Goal: Task Accomplishment & Management: Manage account settings

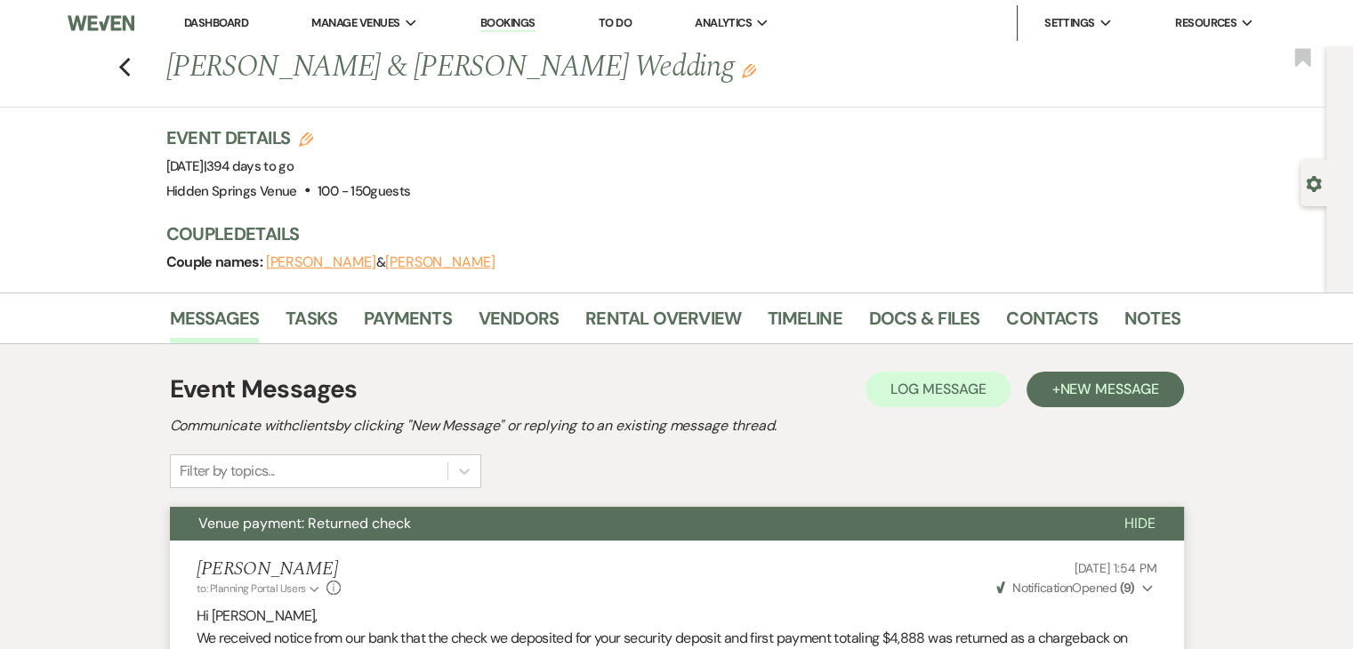
click at [224, 19] on link "Dashboard" at bounding box center [216, 22] width 64 height 15
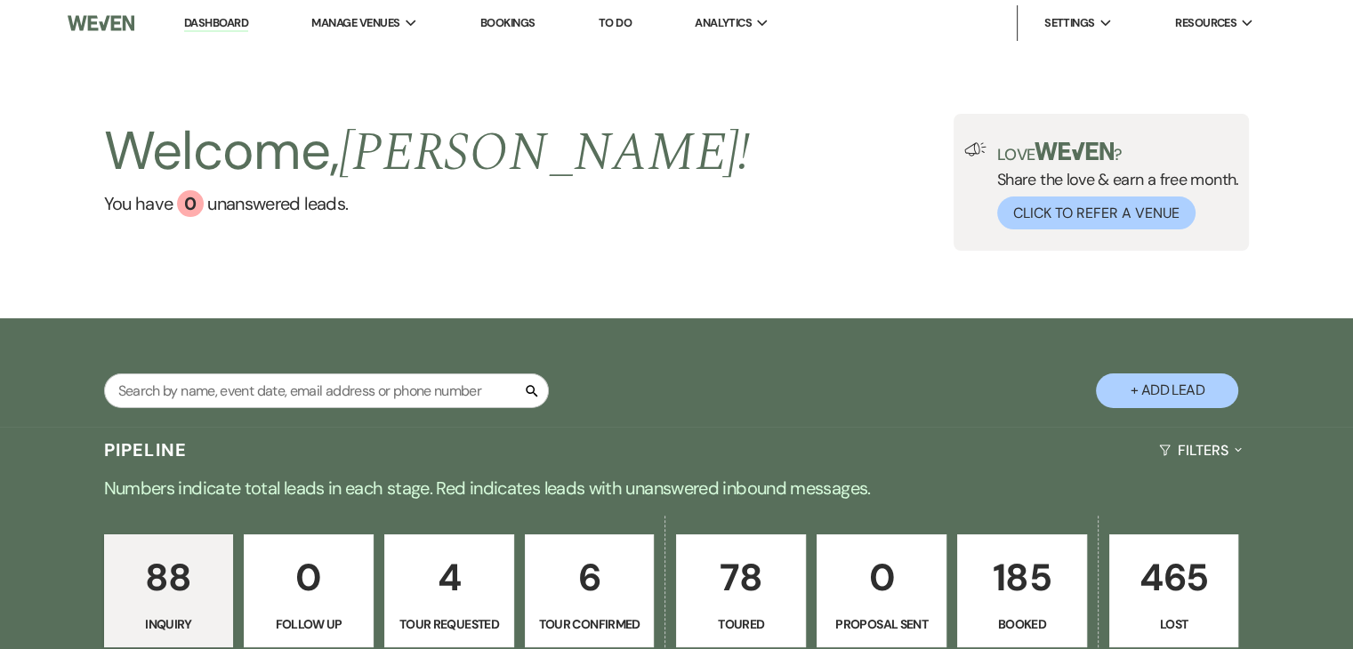
click at [284, 239] on div "Welcome, Julie ! You have 0 unanswered lead s ." at bounding box center [427, 182] width 647 height 137
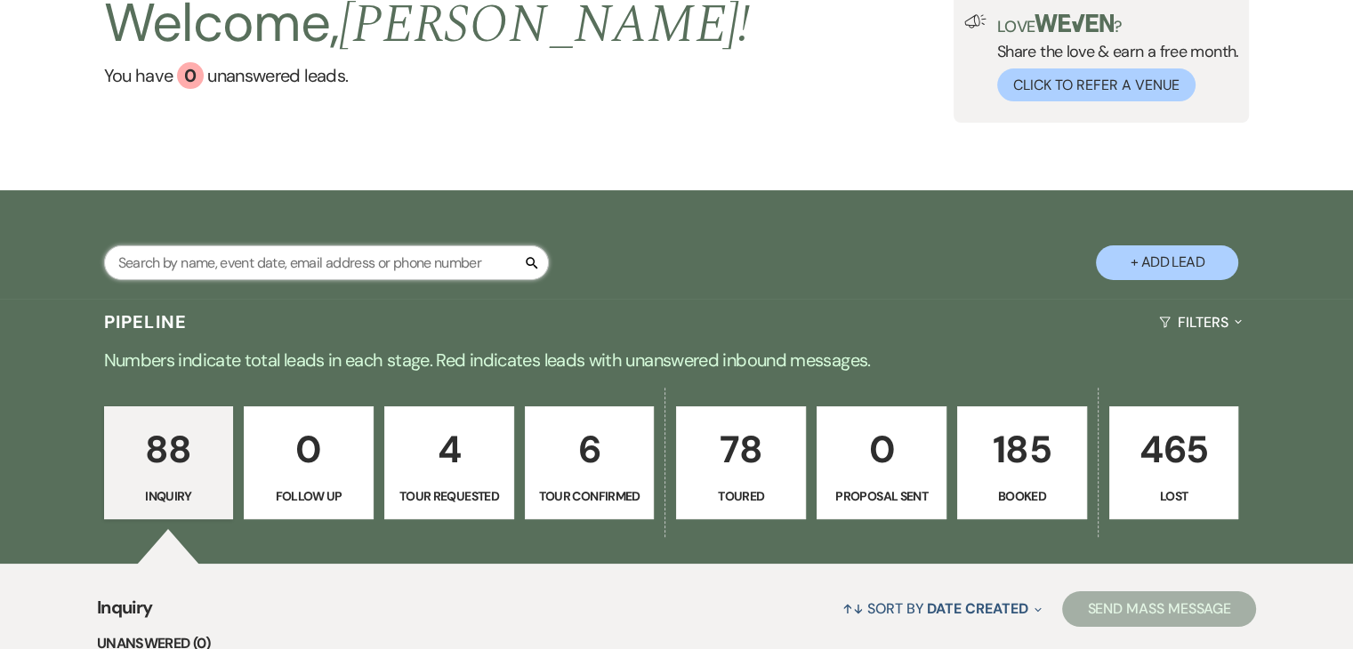
click at [285, 254] on input "text" at bounding box center [326, 263] width 445 height 35
type input "shan fish"
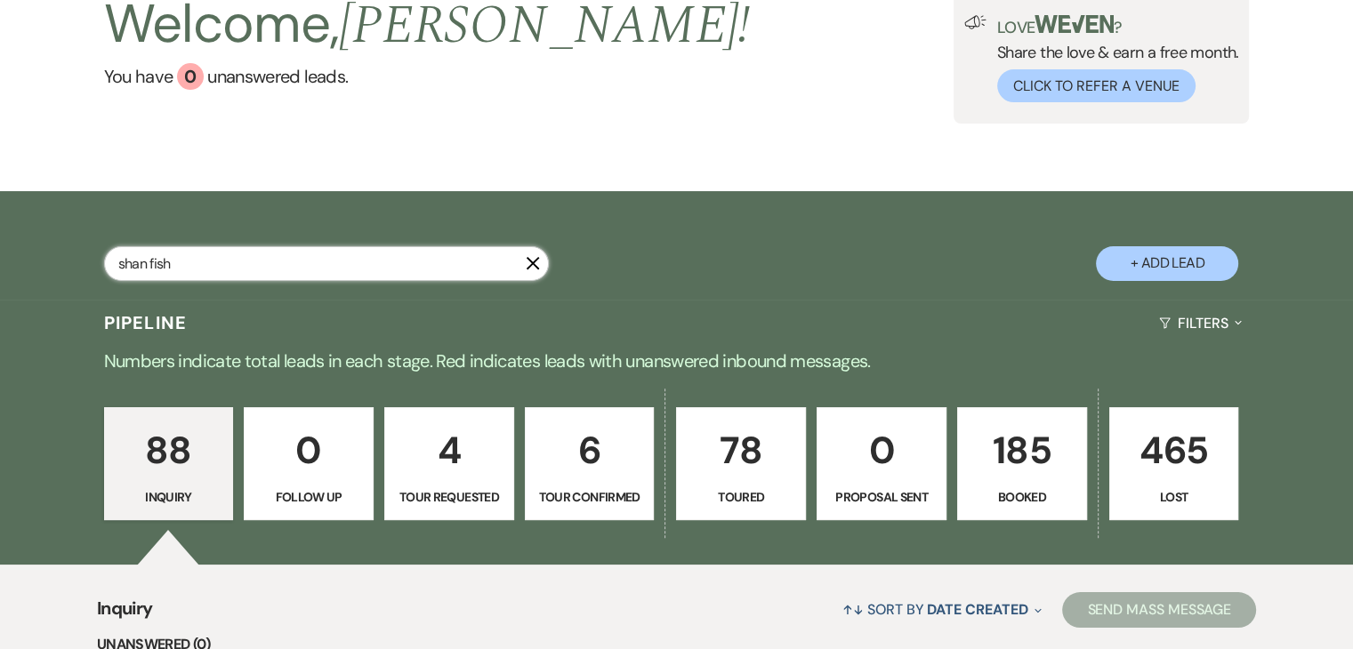
select select "8"
select select "4"
select select "8"
select select "11"
select select "5"
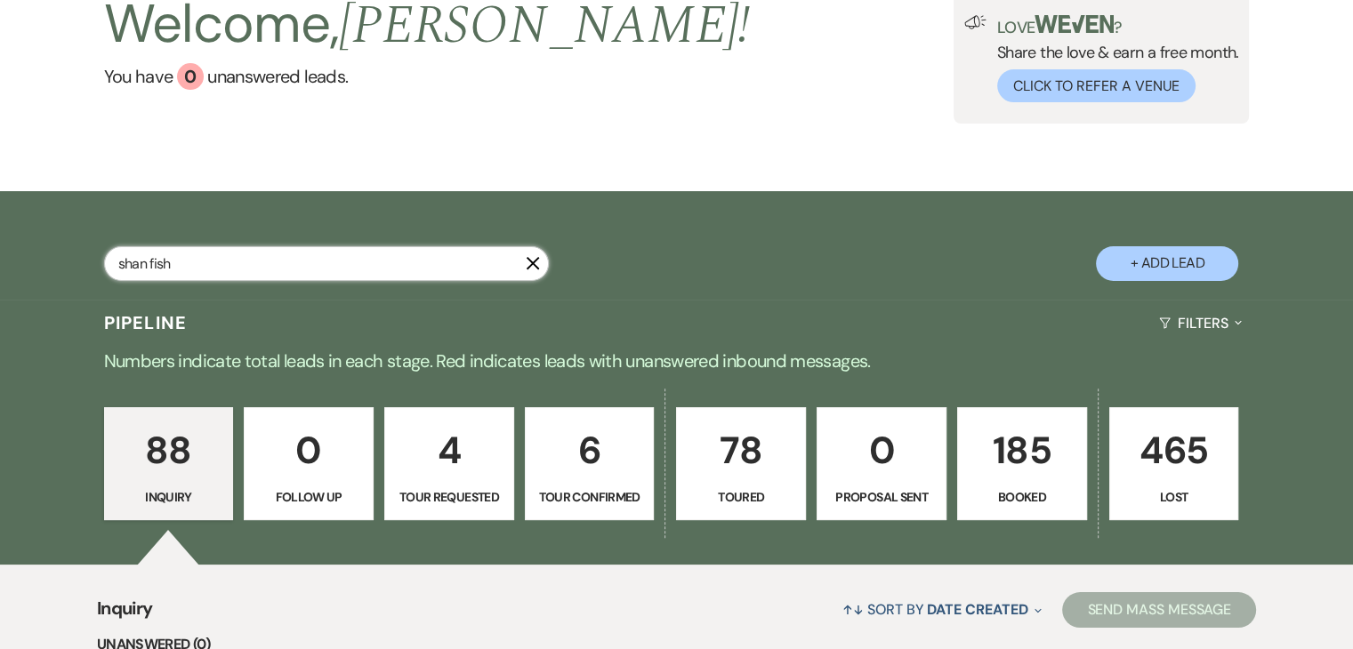
select select "8"
select select "5"
select select "8"
select select "5"
select select "8"
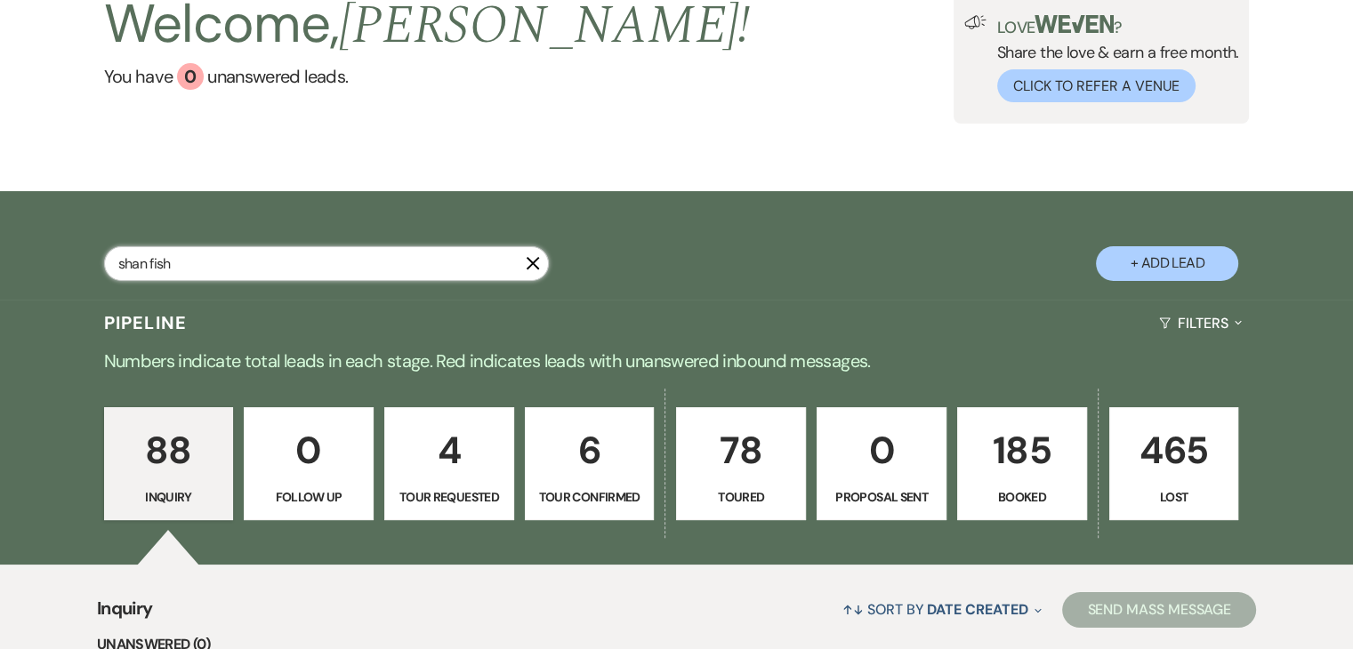
select select "4"
select select "8"
select select "5"
select select "8"
select select "2"
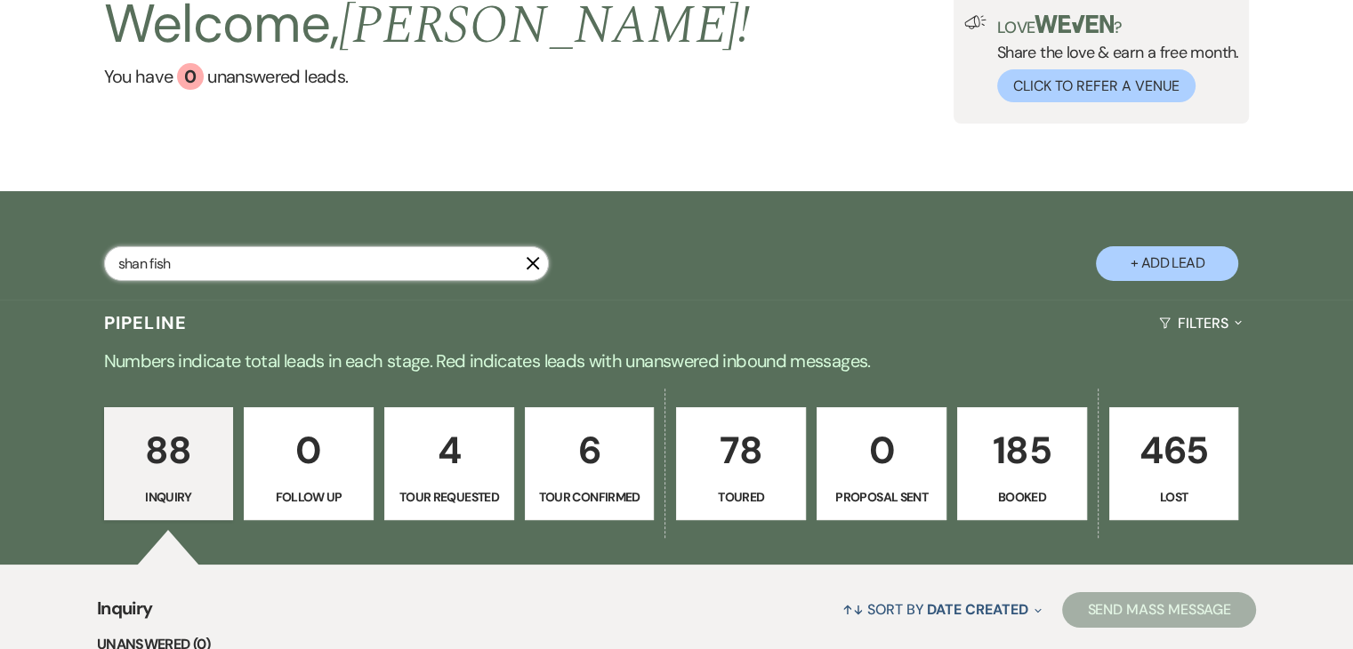
select select "8"
select select "2"
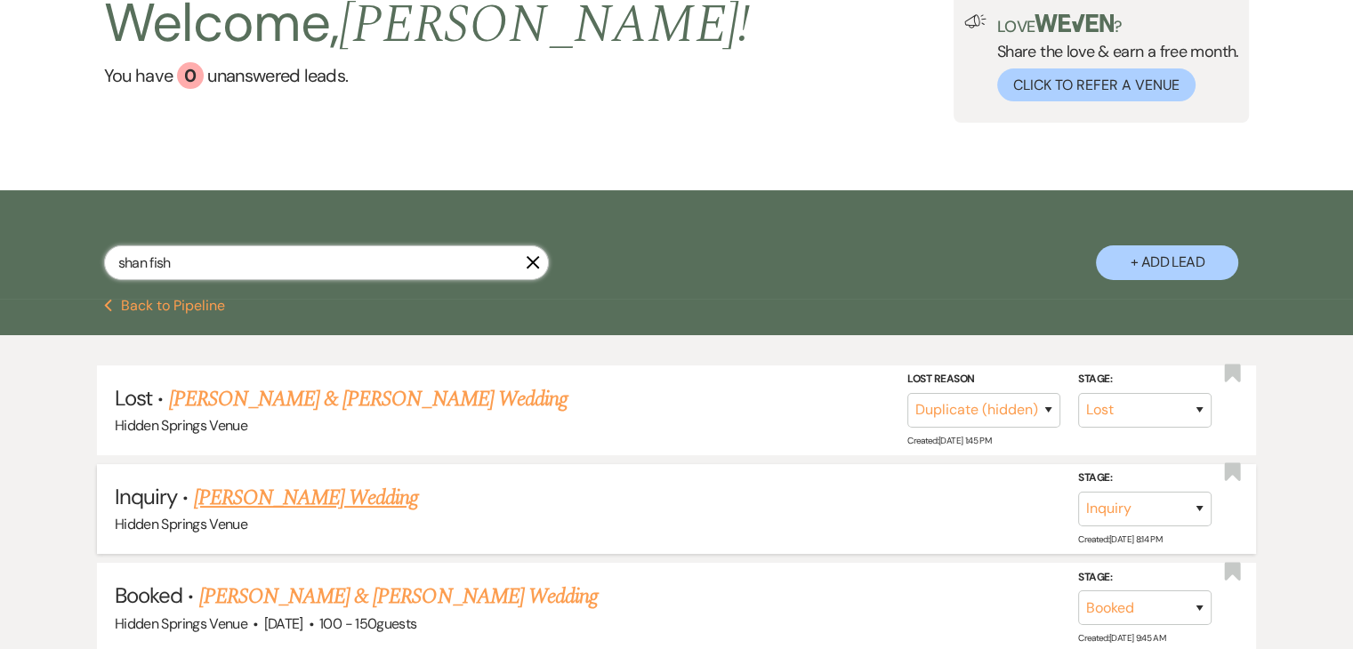
type input "shan fish"
click at [305, 494] on link "Shan Fisher's Wedding" at bounding box center [306, 498] width 225 height 32
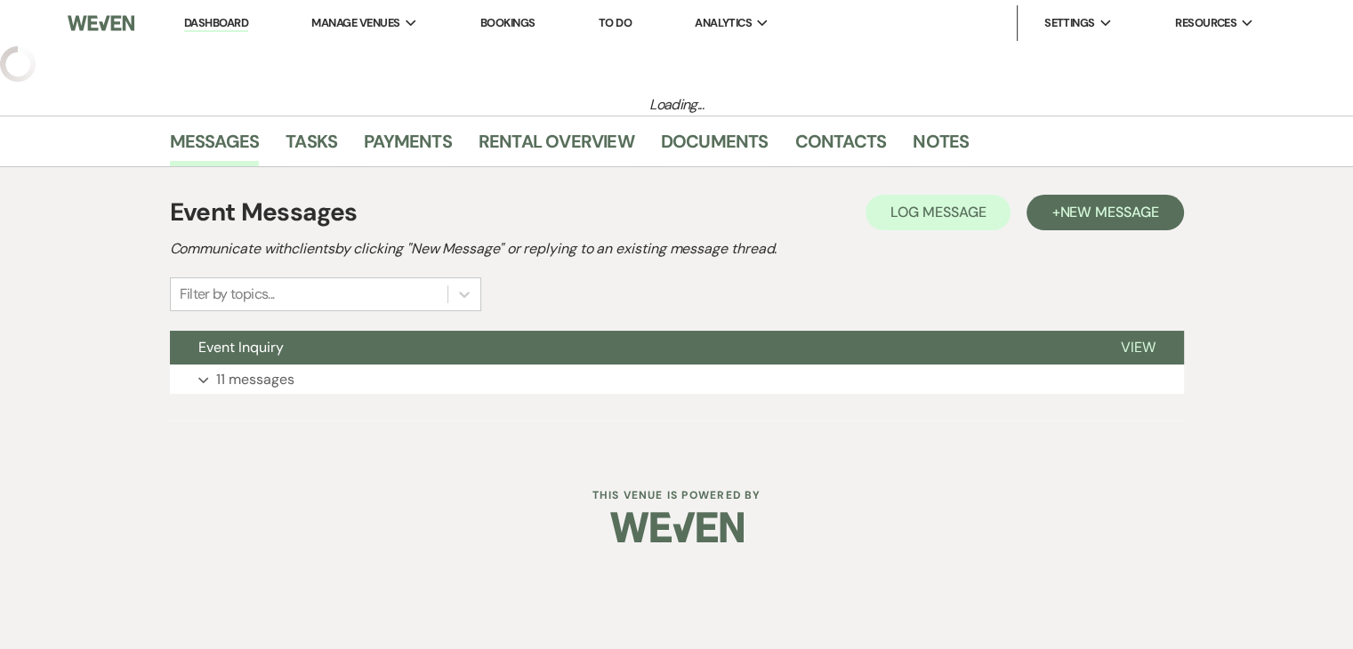
select select "5"
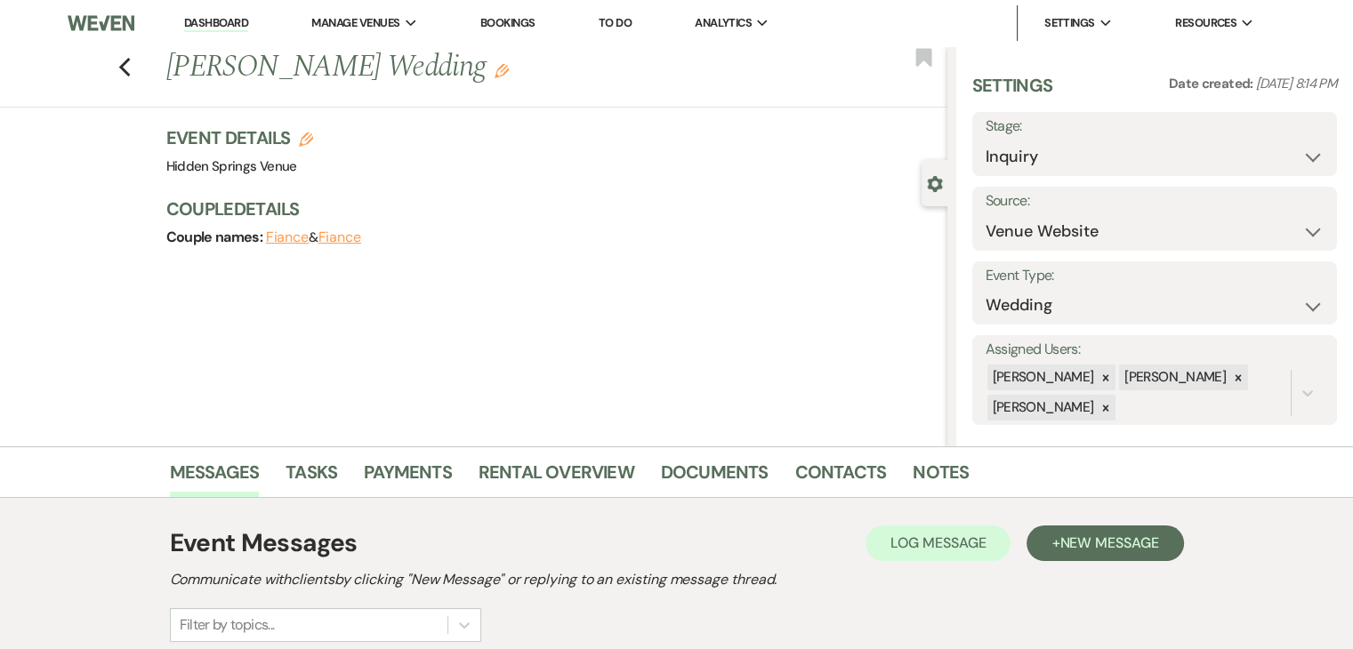
scroll to position [217, 0]
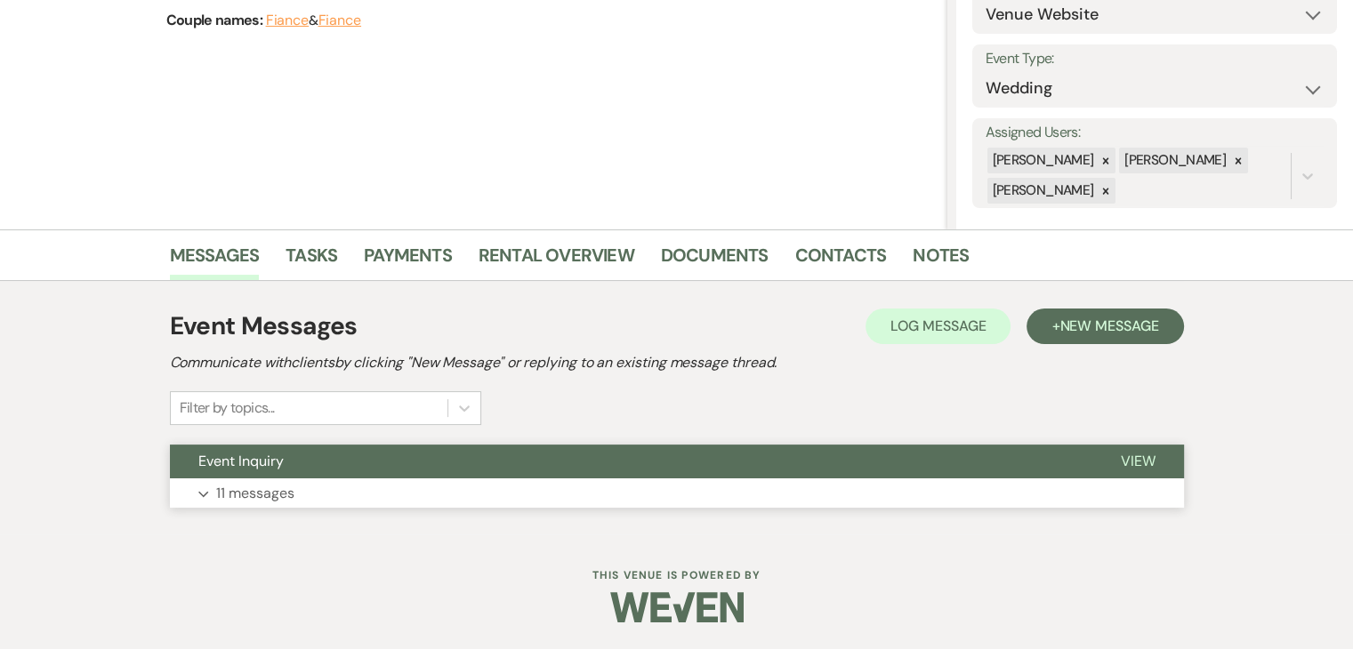
click at [305, 494] on button "Expand 11 messages" at bounding box center [677, 494] width 1014 height 30
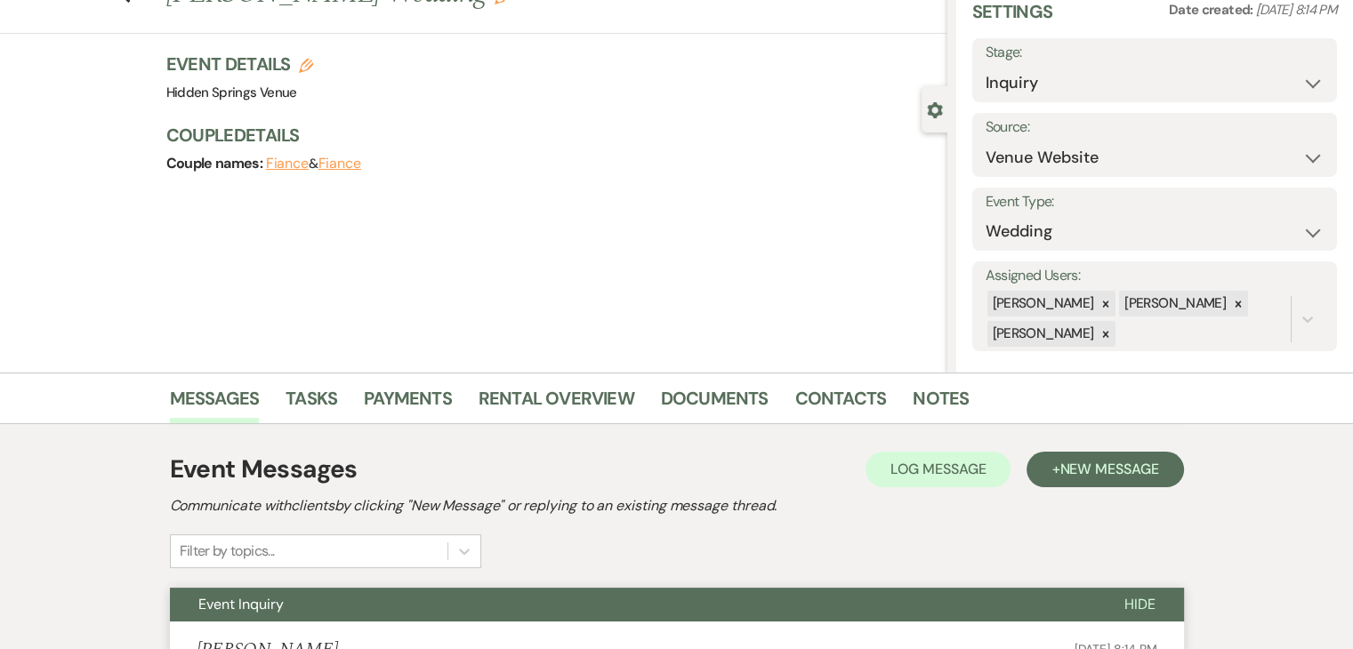
scroll to position [0, 0]
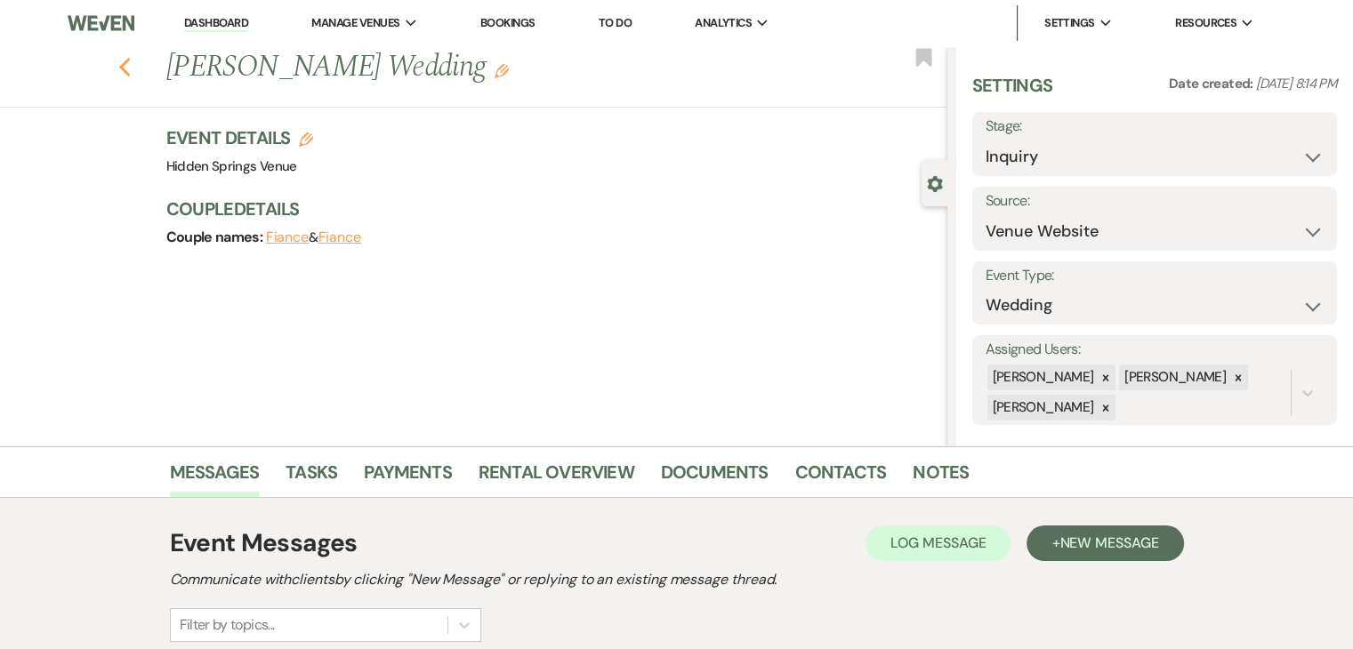
click at [129, 58] on icon "Previous" at bounding box center [124, 67] width 13 height 21
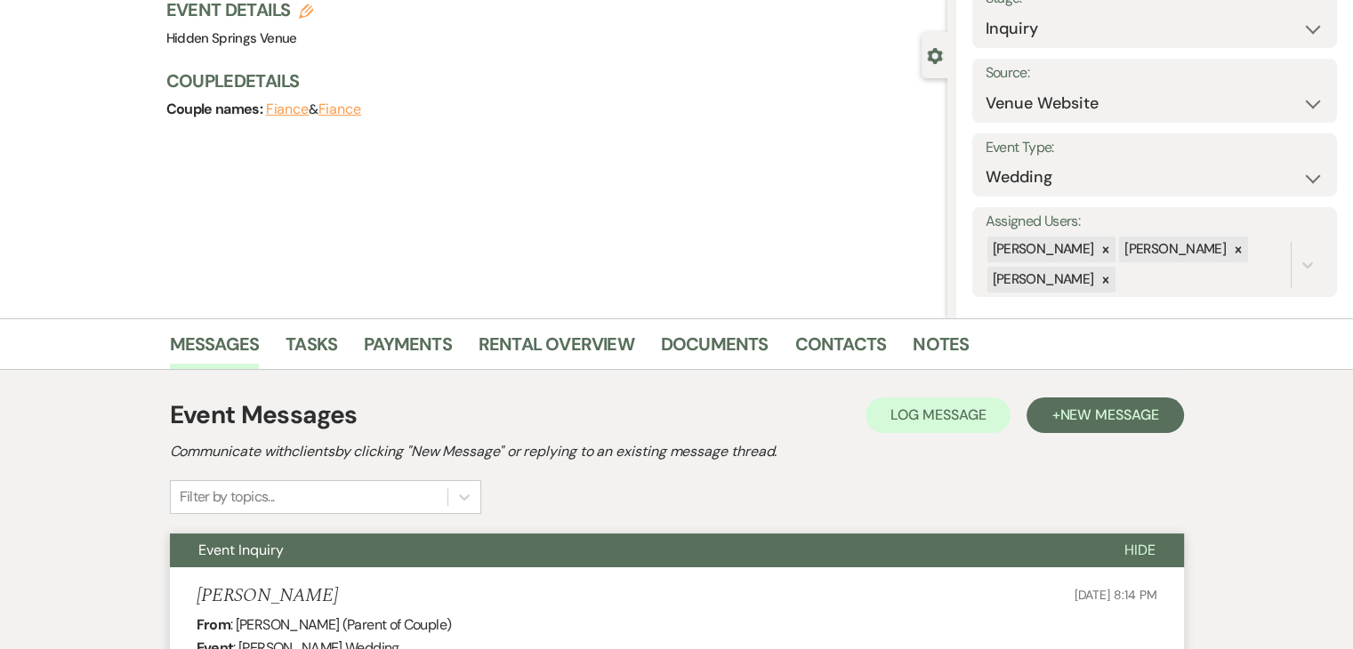
select select "8"
select select "4"
select select "8"
select select "11"
select select "5"
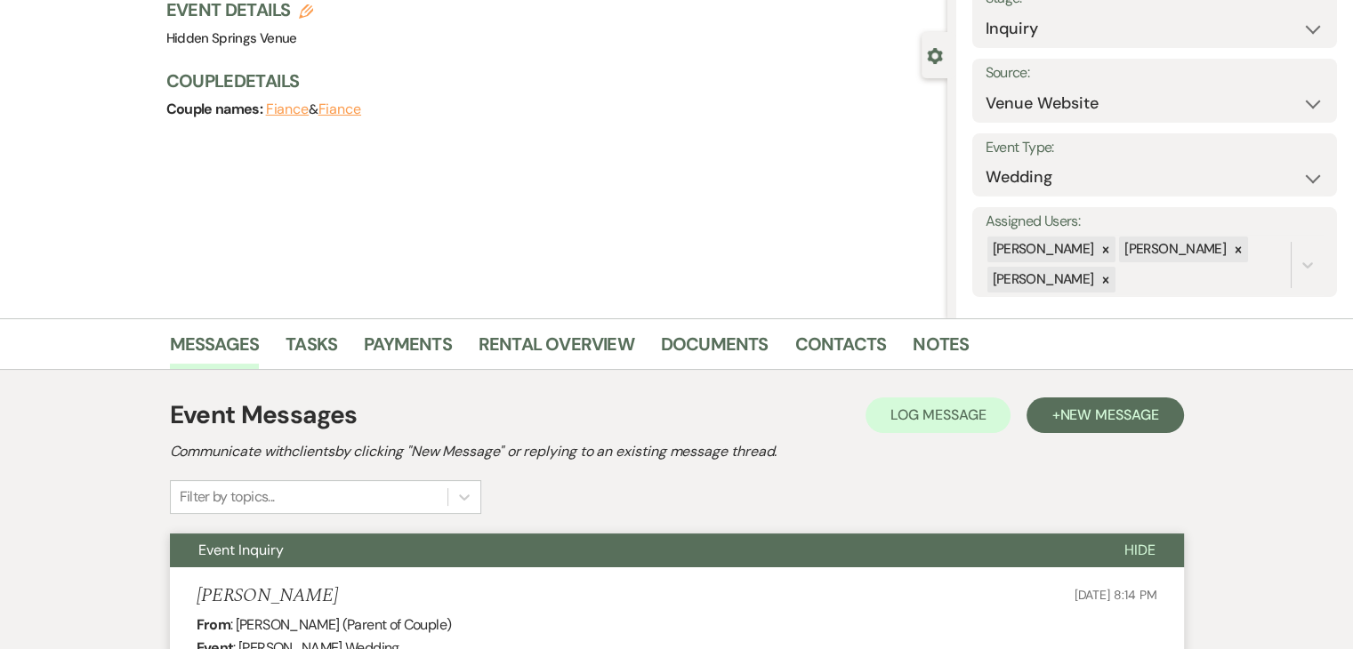
select select "8"
select select "5"
select select "8"
select select "5"
select select "8"
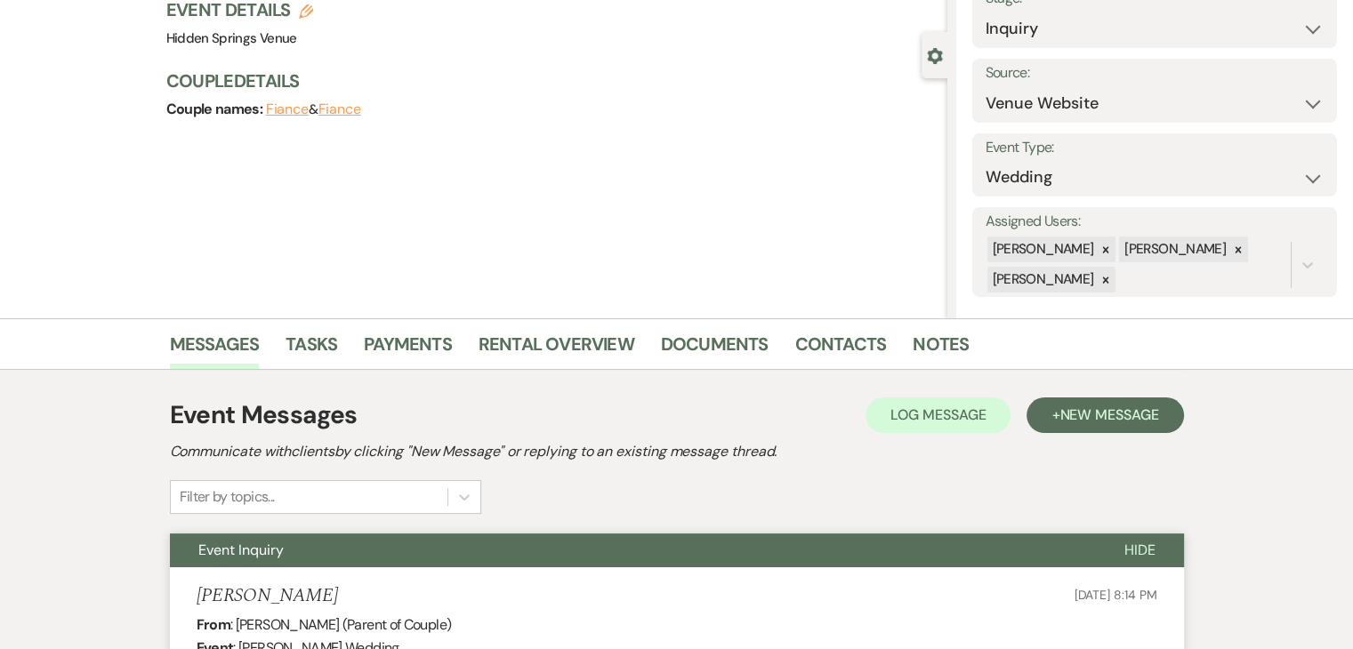
select select "4"
select select "8"
select select "5"
select select "8"
select select "2"
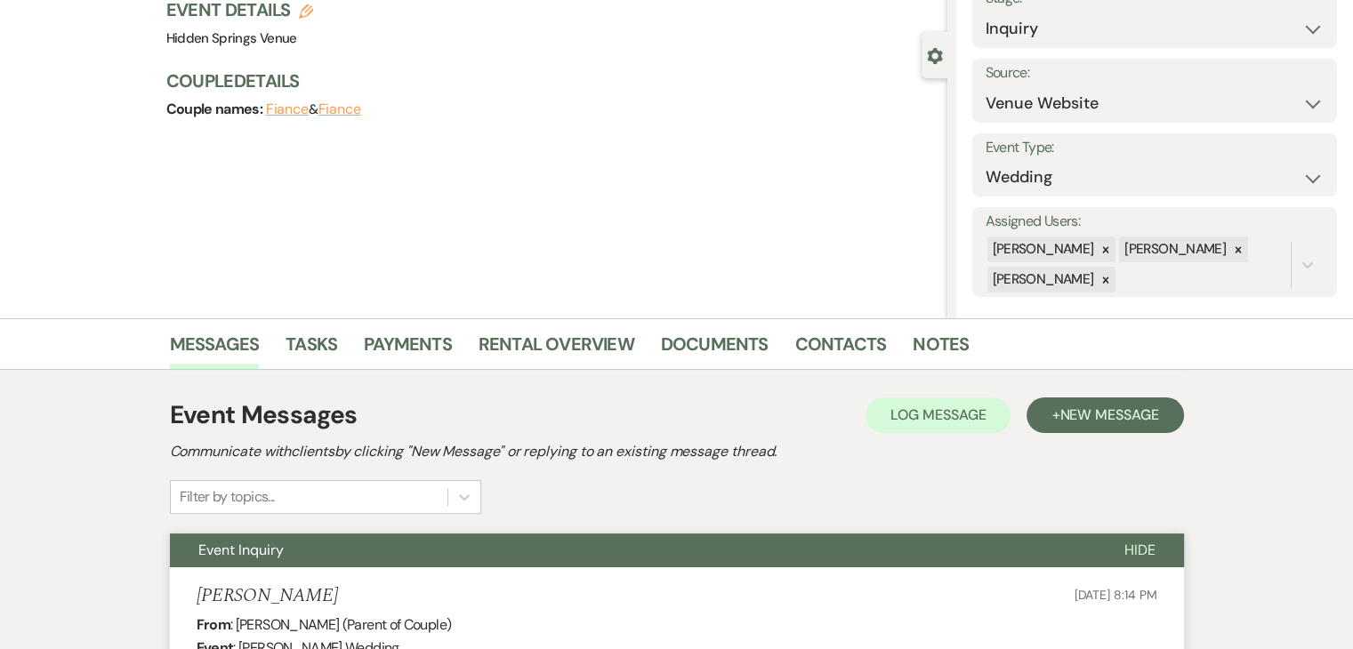
select select "8"
select select "2"
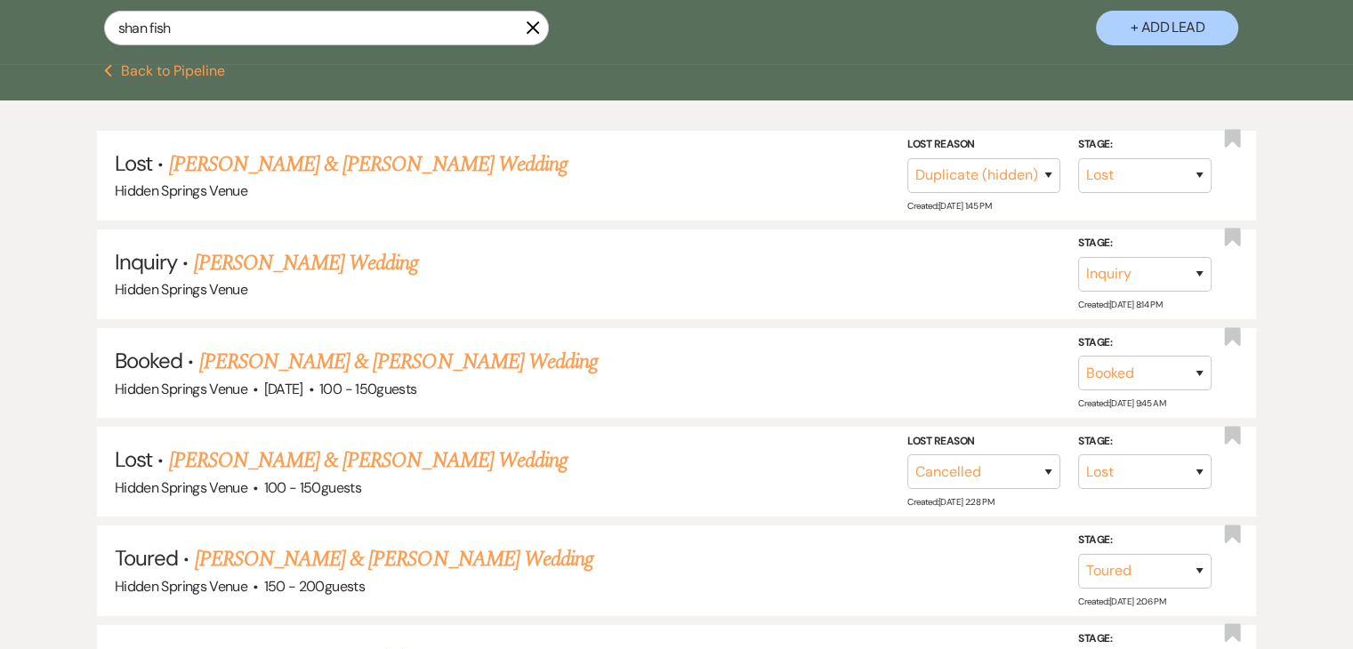
scroll to position [366, 0]
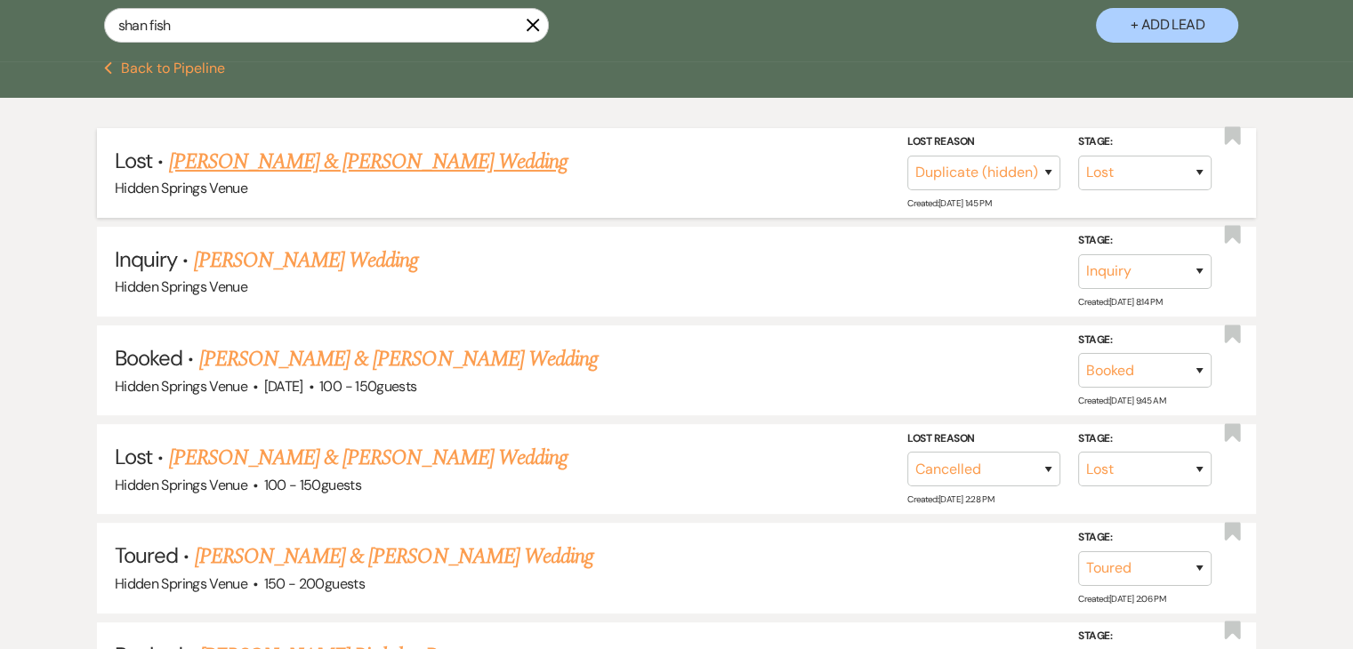
click at [278, 162] on link "[PERSON_NAME] & [PERSON_NAME] Wedding" at bounding box center [367, 162] width 399 height 32
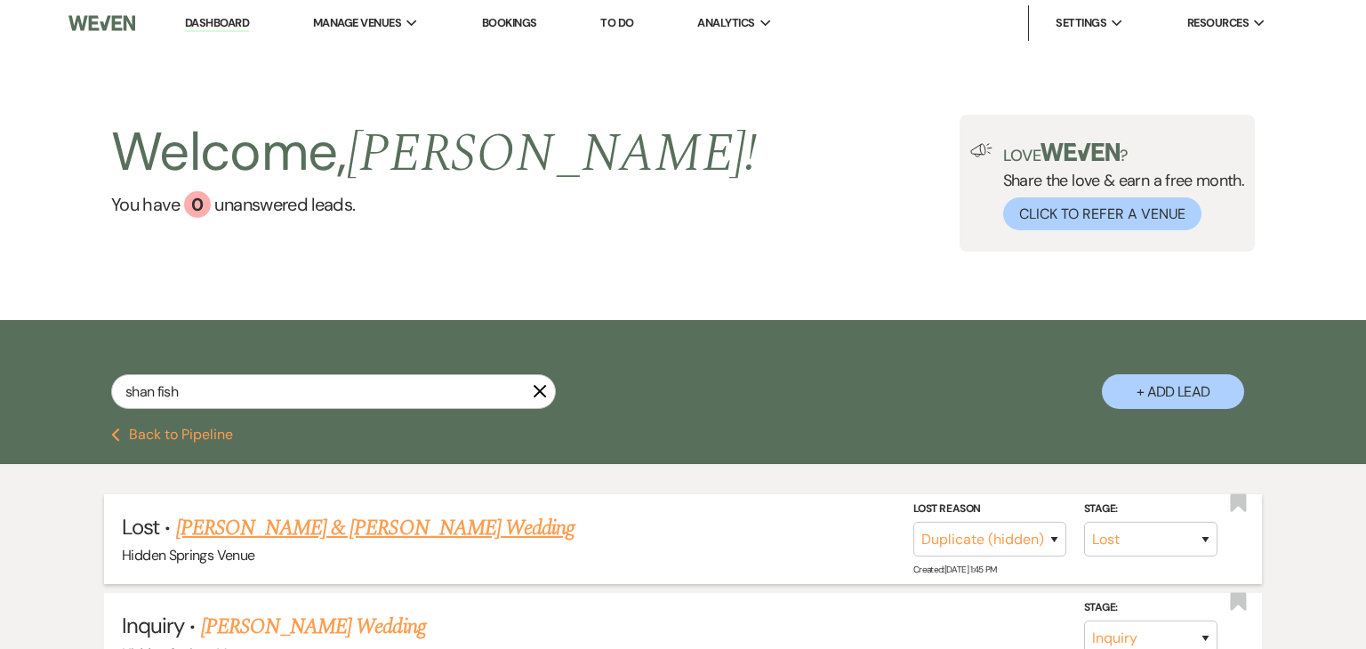
select select "8"
select select "4"
select select "5"
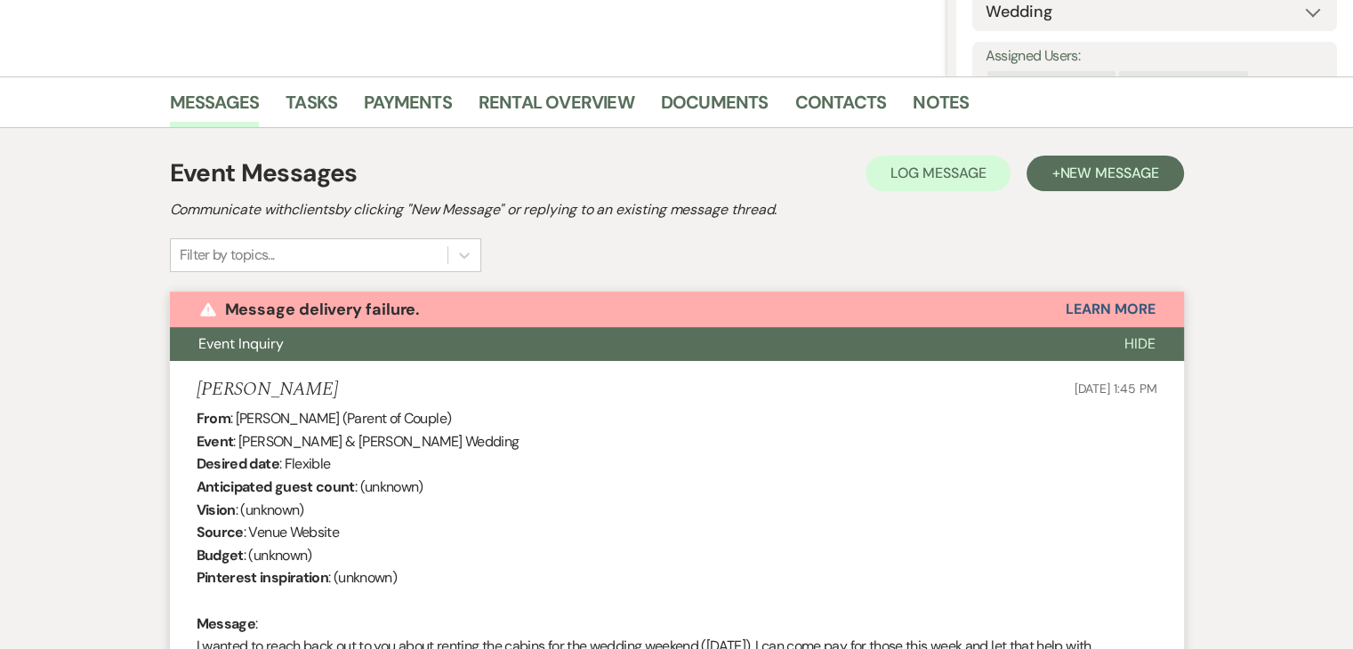
scroll to position [369, 0]
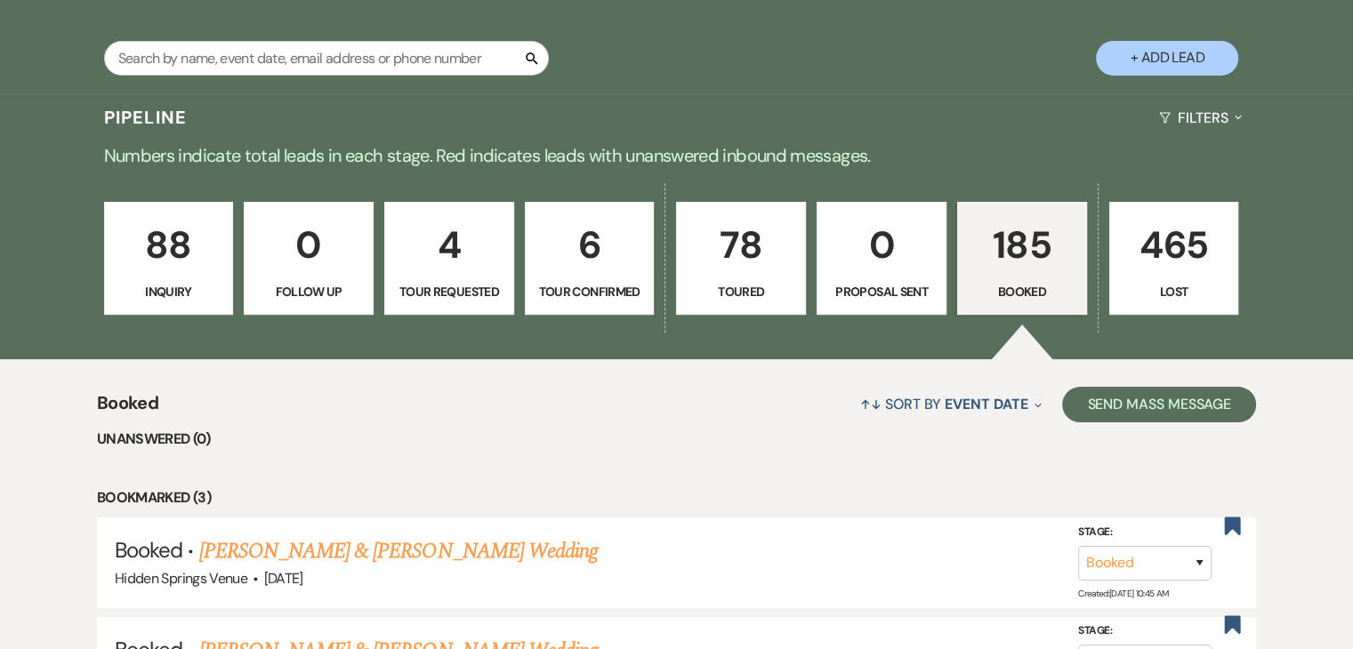
scroll to position [333, 0]
click at [404, 62] on input "text" at bounding box center [326, 58] width 445 height 35
type input "ste"
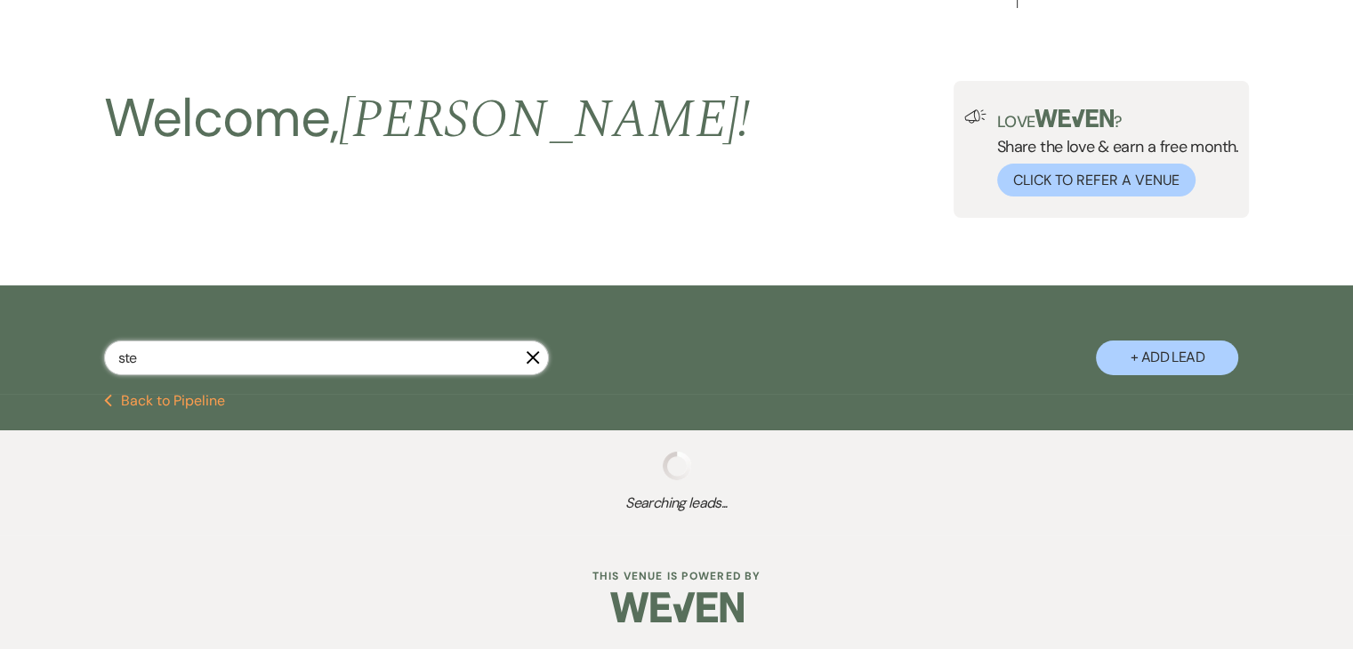
scroll to position [34, 0]
select select "8"
select select "4"
select select "8"
select select "11"
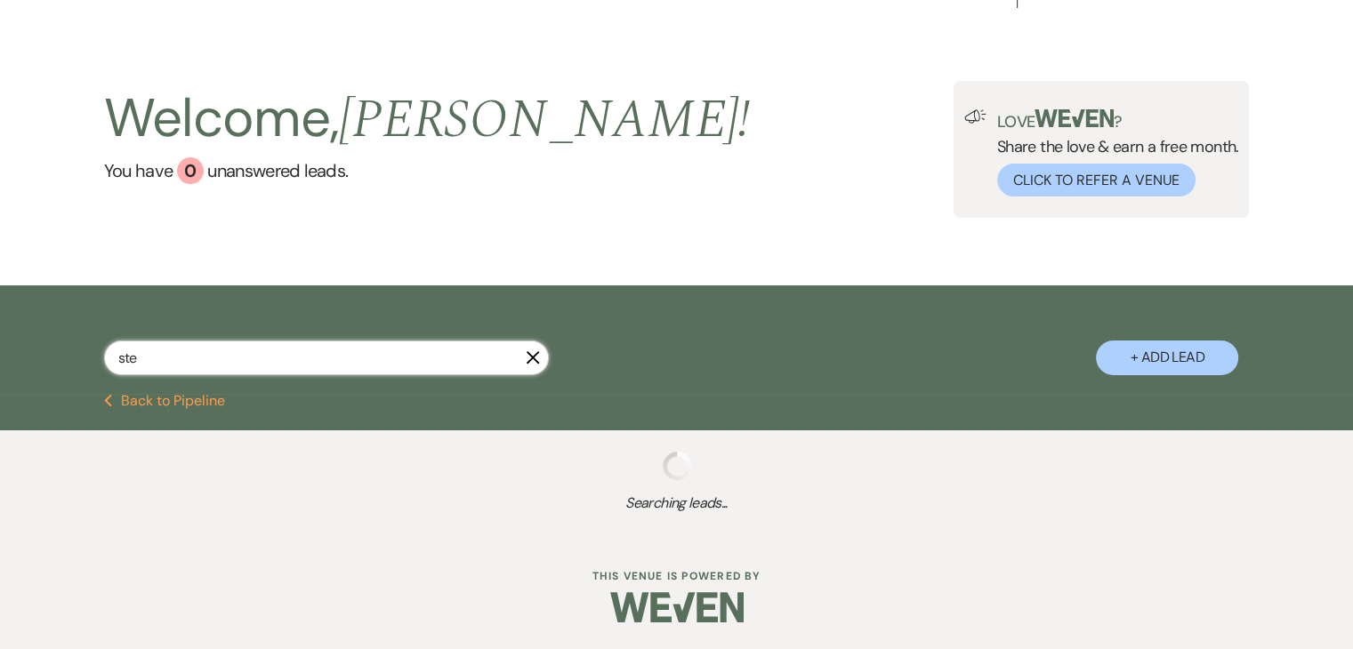
select select "5"
select select "8"
select select "6"
select select "8"
select select "5"
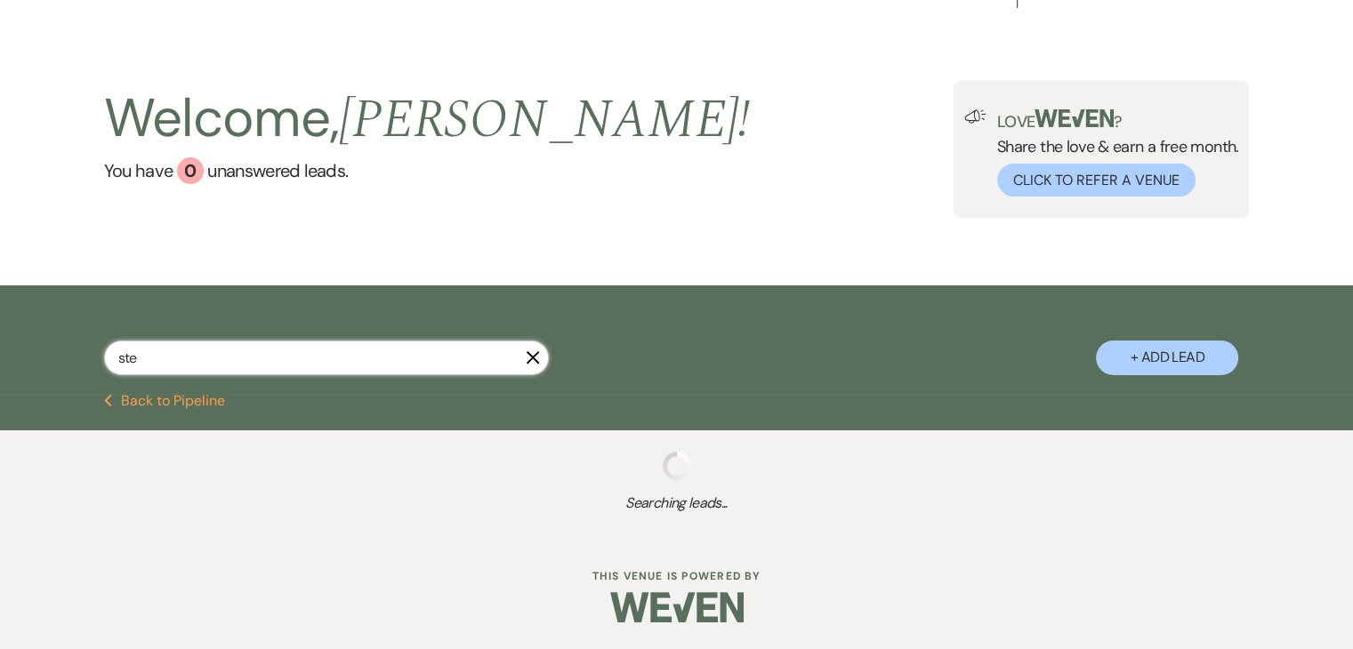
select select "5"
select select "8"
select select "6"
select select "2"
select select "5"
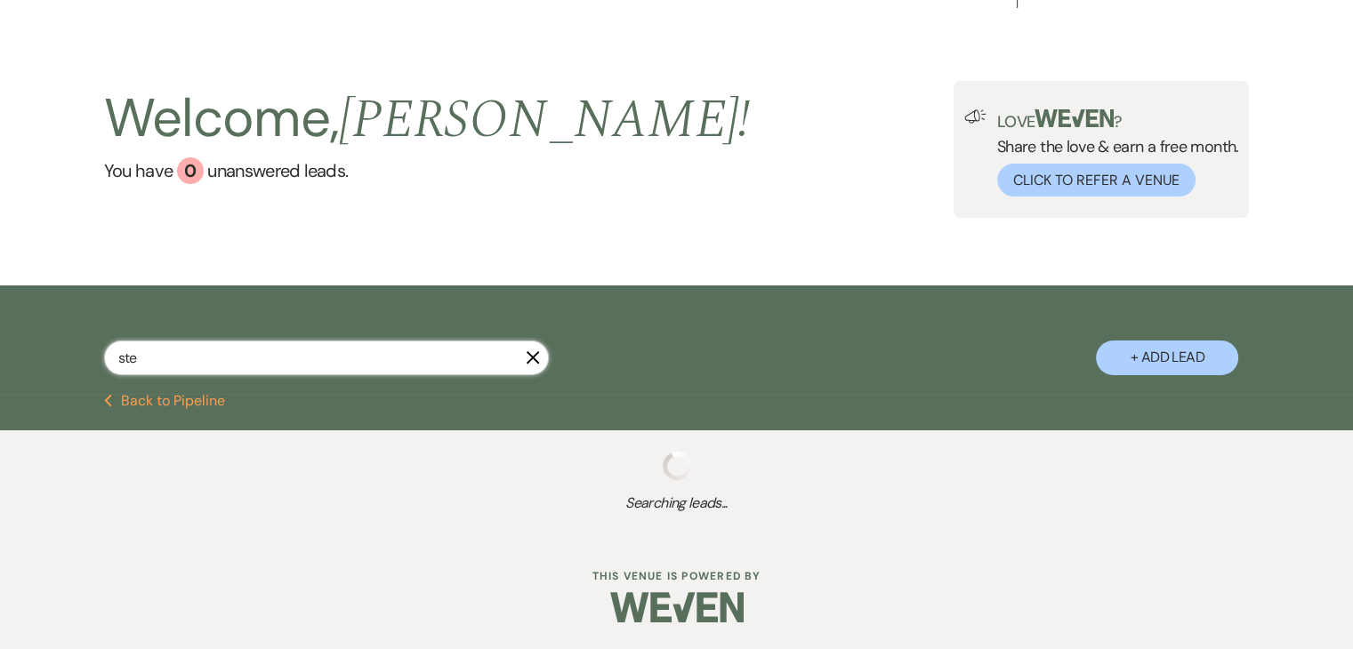
select select "8"
select select "11"
select select "8"
select select "6"
select select "8"
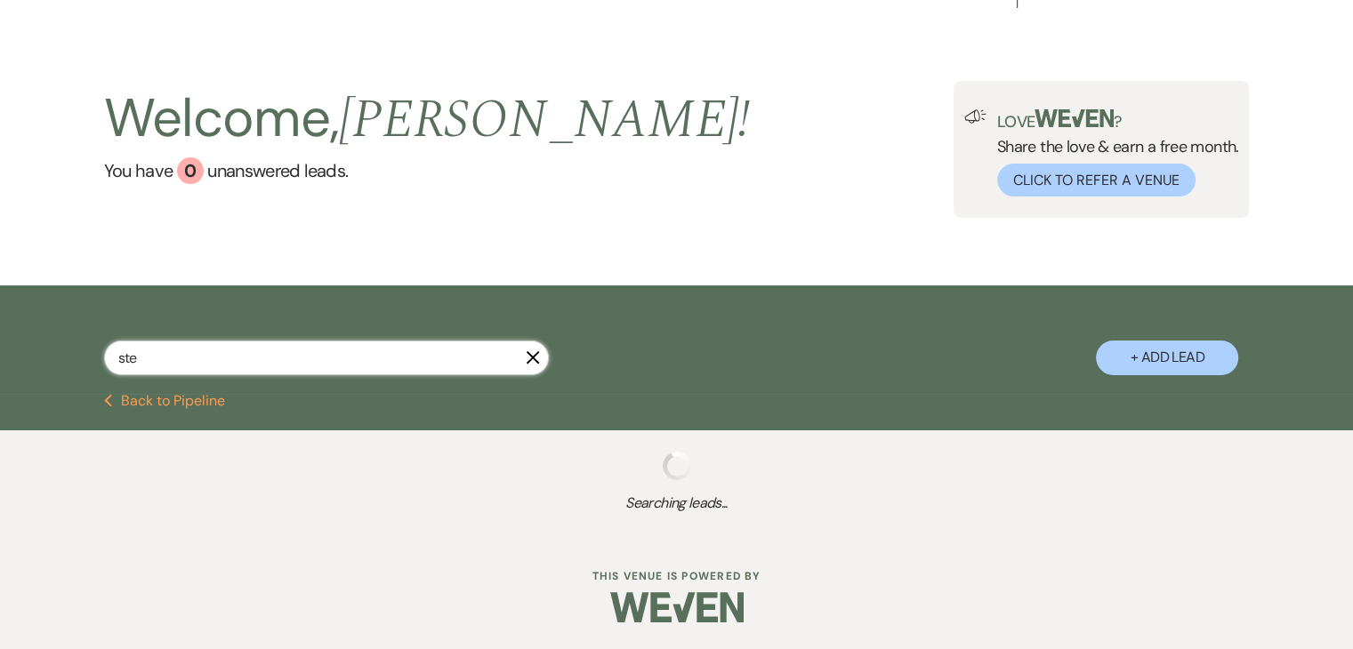
select select "6"
select select "5"
select select "8"
select select "6"
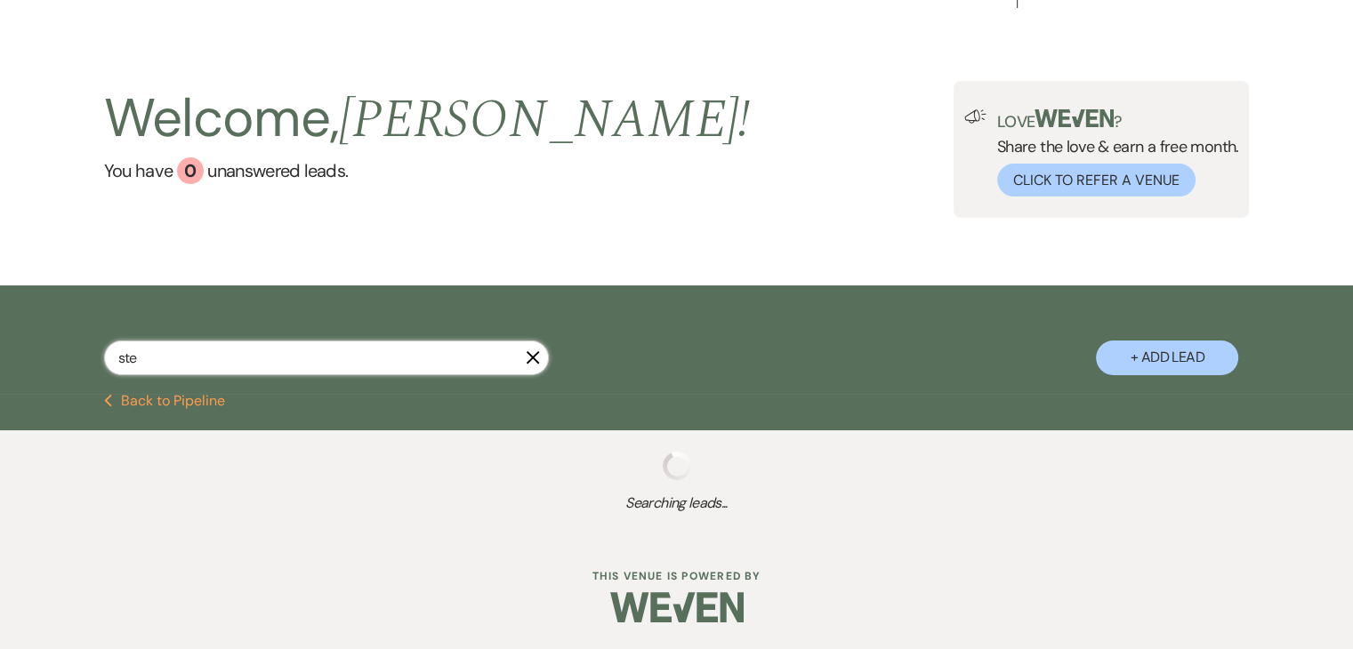
select select "8"
select select "11"
select select "8"
select select "11"
select select "8"
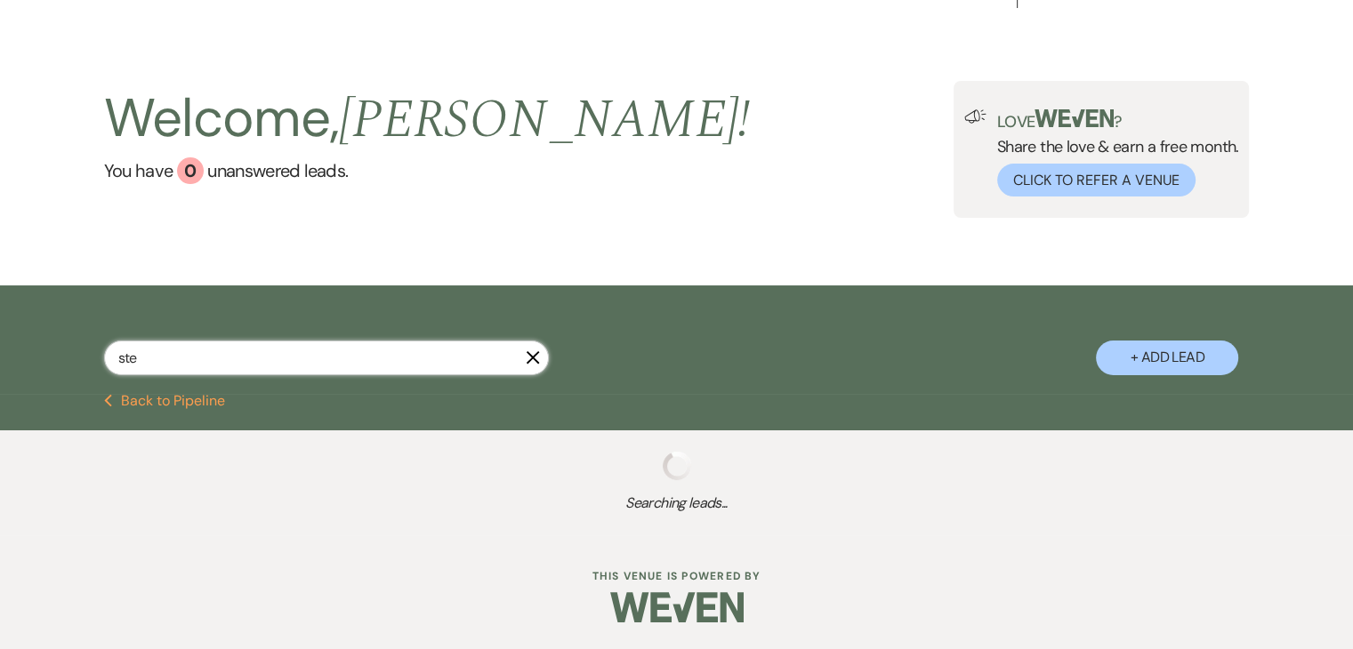
select select "6"
select select "8"
select select "10"
select select "8"
select select "6"
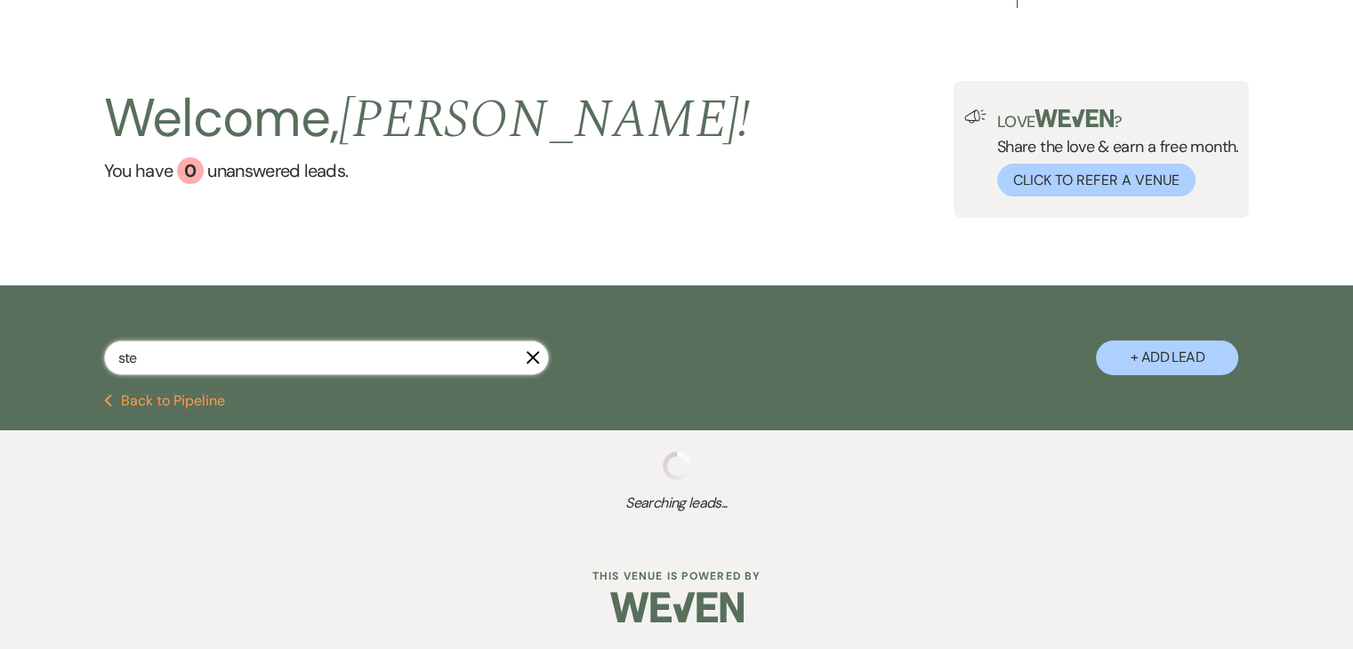
select select "5"
select select "8"
select select "4"
select select "5"
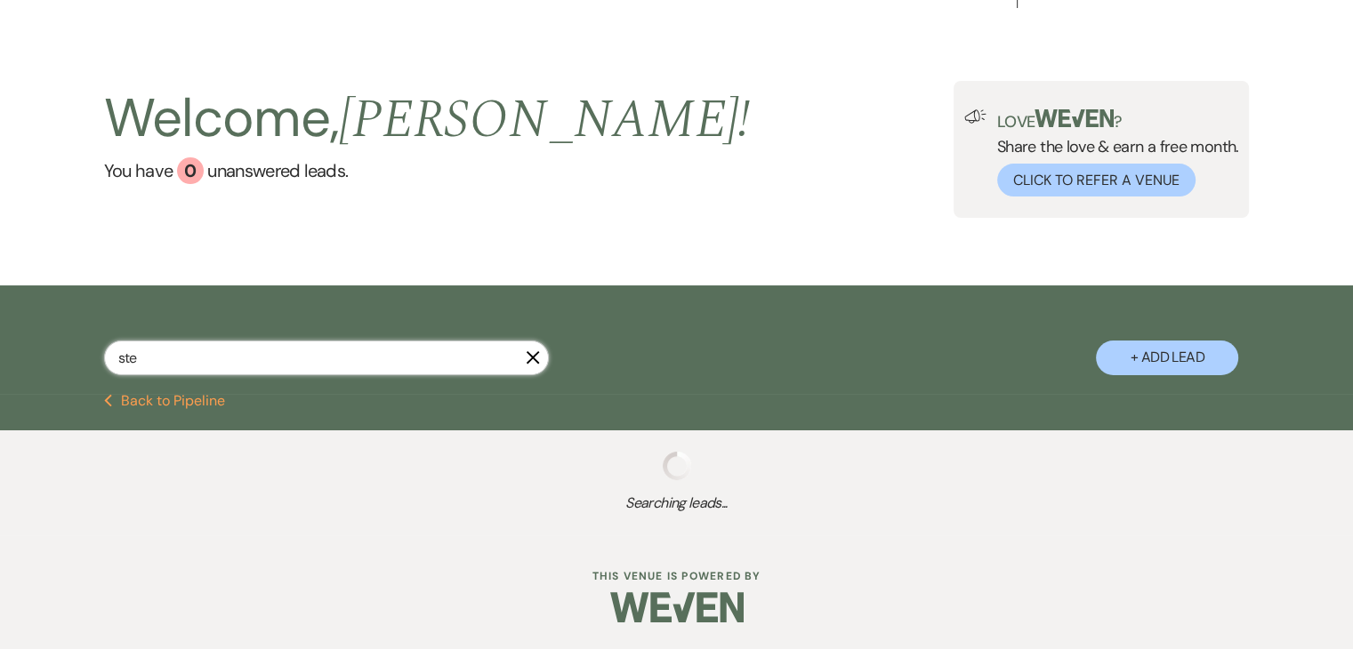
select select "8"
select select "4"
select select "8"
select select "11"
select select "8"
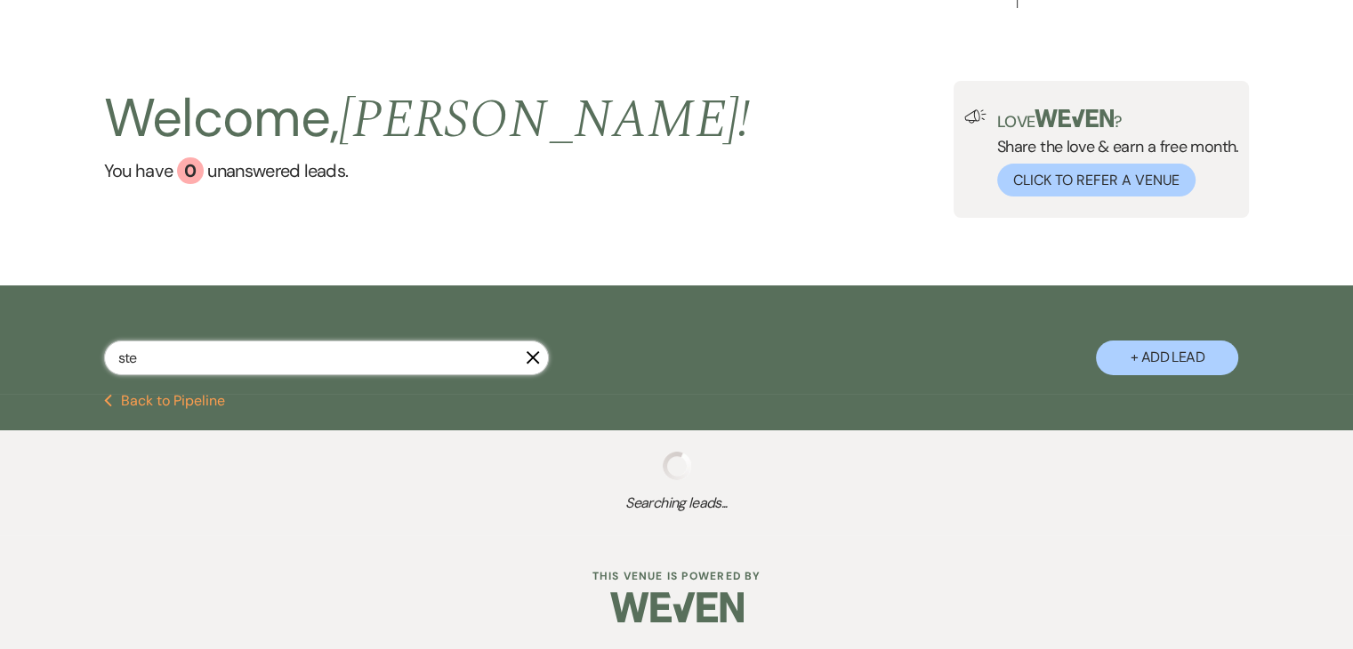
select select "6"
select select "8"
select select "6"
select select "8"
select select "4"
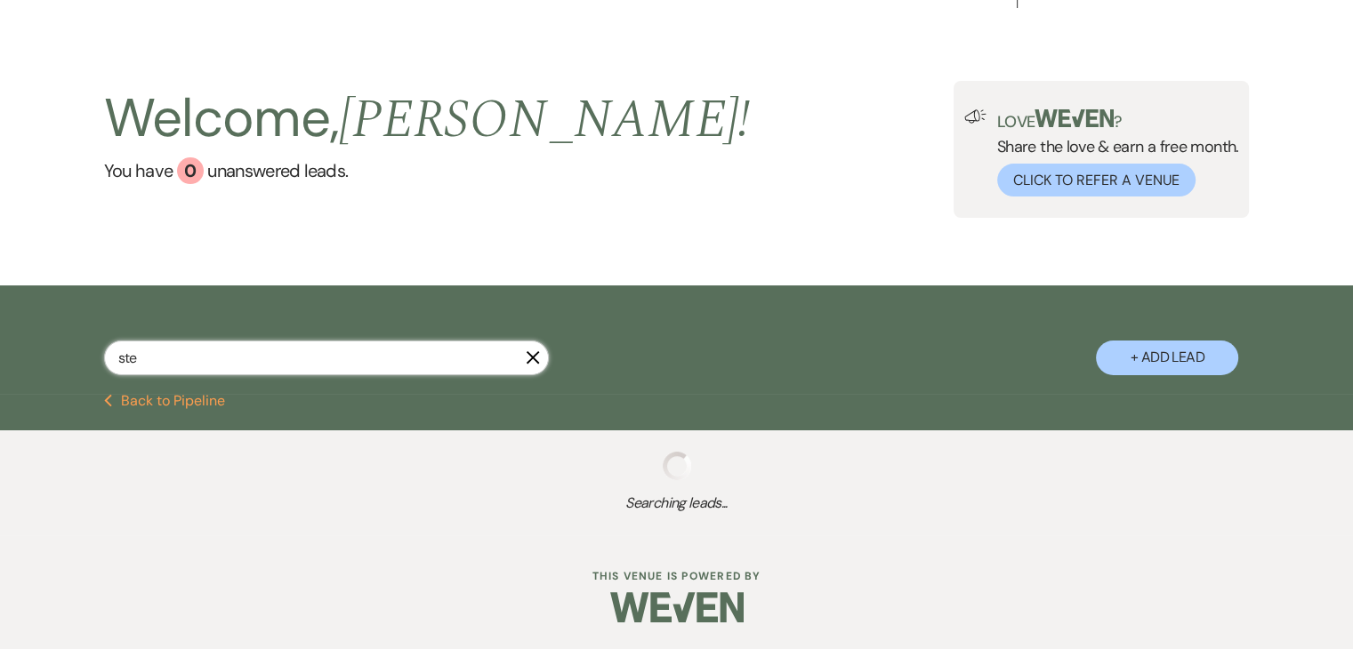
select select "8"
select select "5"
select select "8"
select select "5"
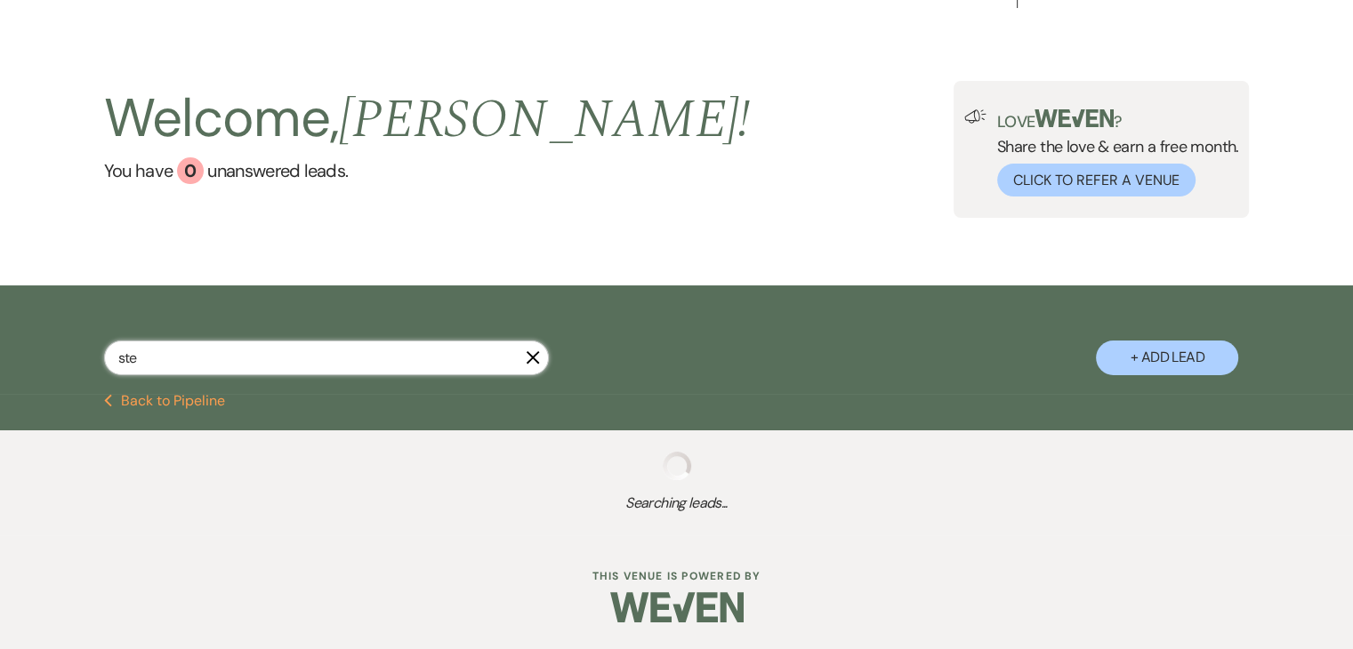
select select "8"
select select "5"
select select "8"
select select "5"
select select "8"
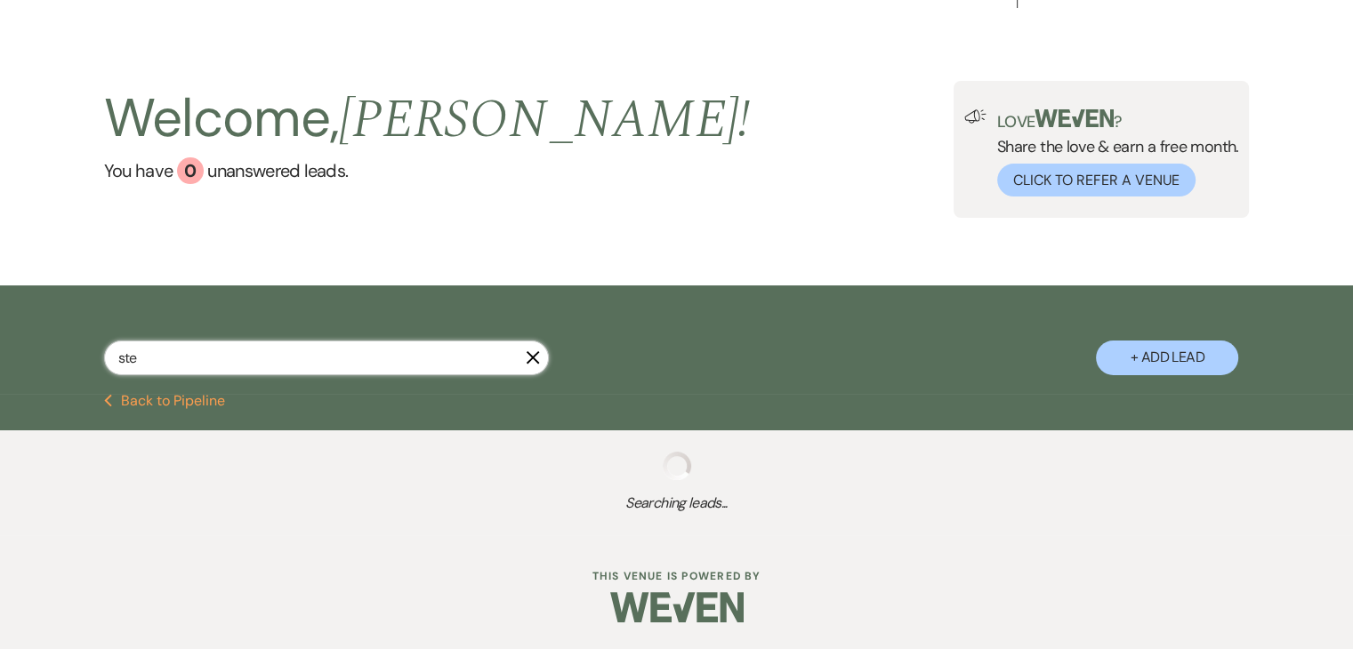
select select "7"
select select "8"
select select "5"
select select "8"
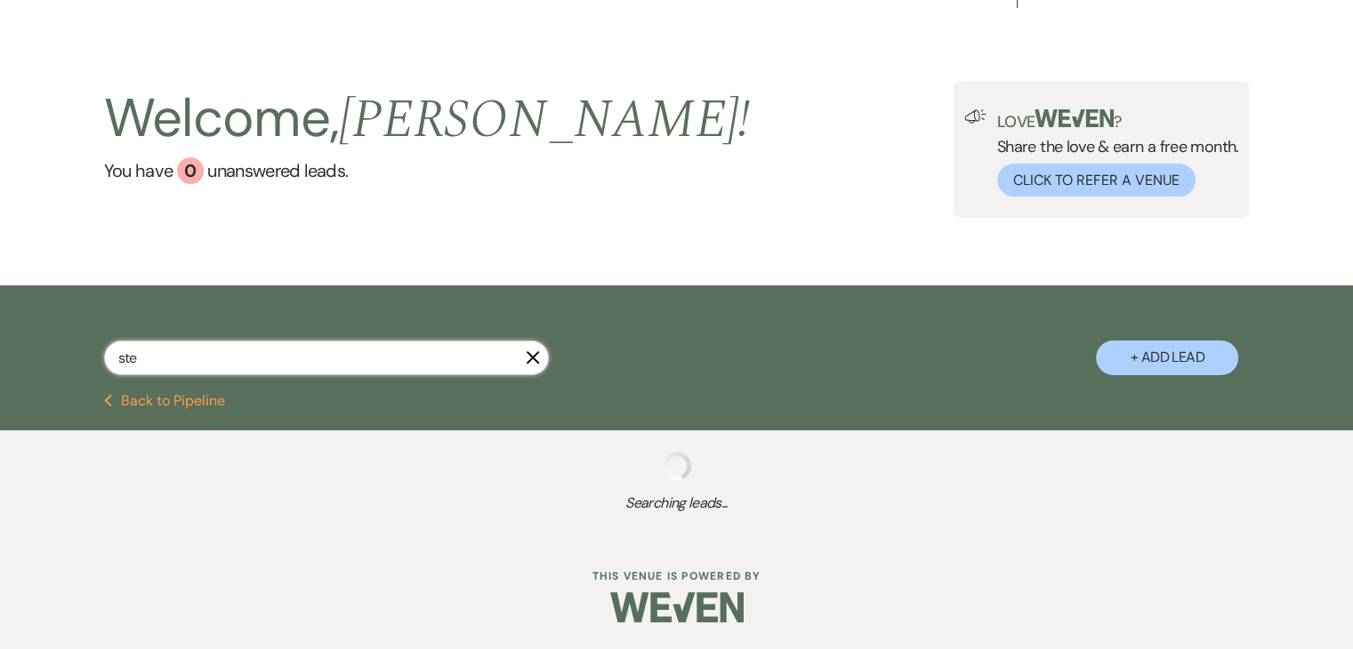
select select "2"
select select "8"
select select "5"
select select "8"
select select "6"
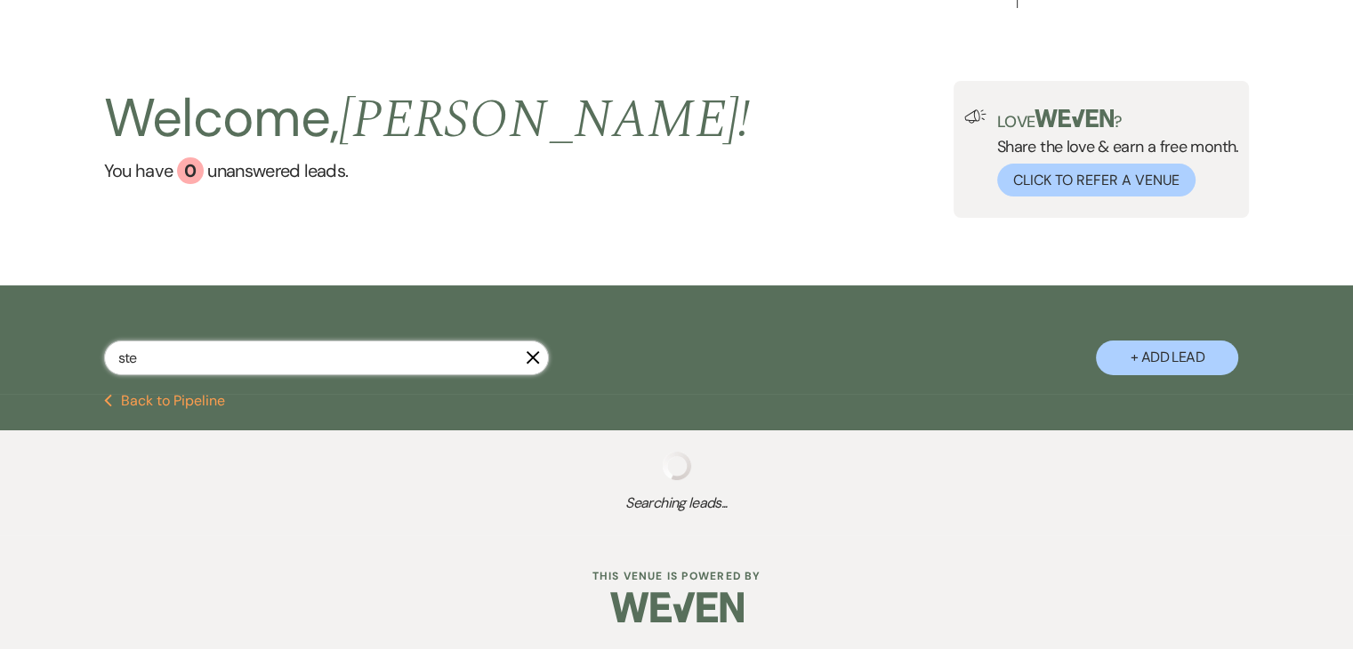
select select "8"
select select "5"
select select "8"
select select "5"
select select "8"
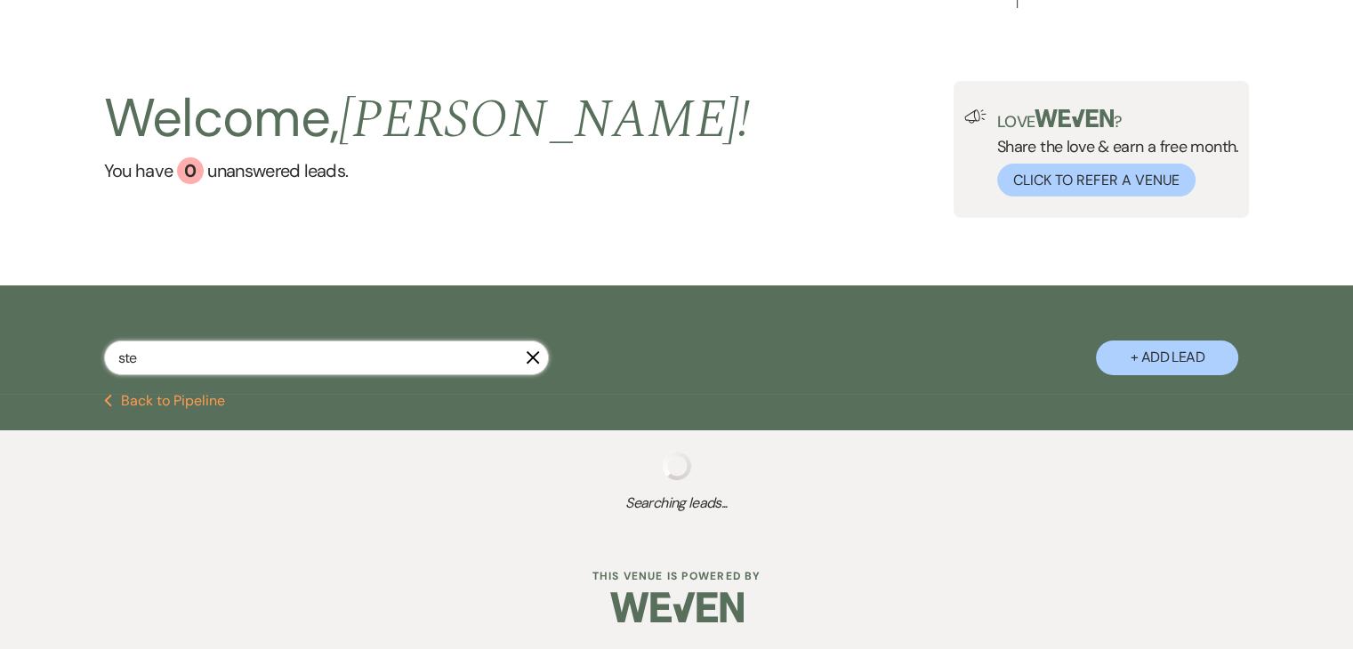
select select "5"
select select "8"
select select "3"
select select "8"
select select "6"
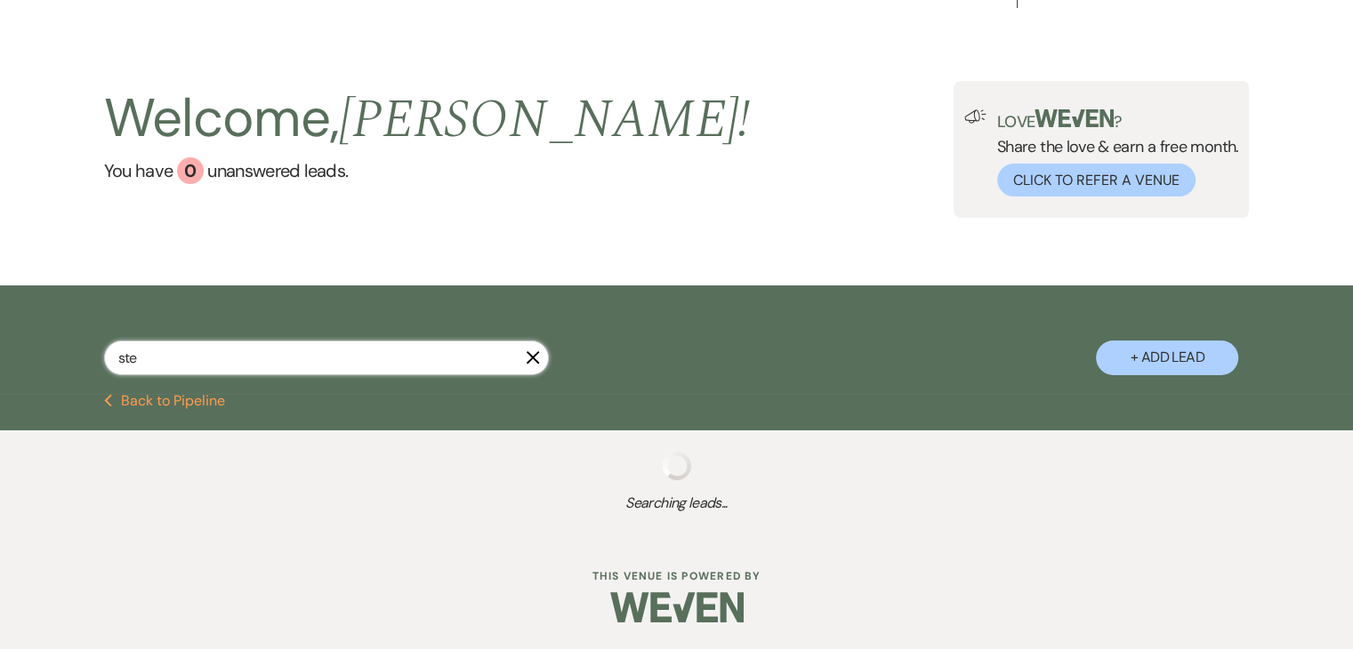
select select "8"
select select "5"
select select "8"
select select "6"
select select "8"
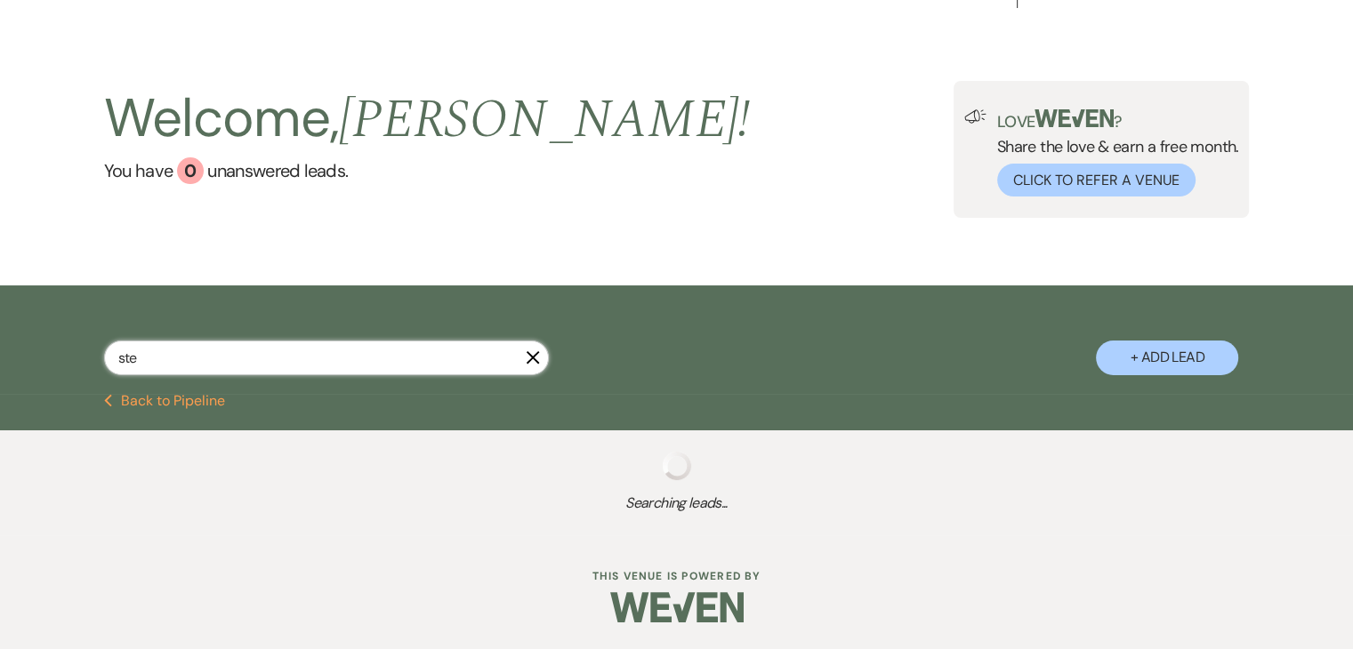
select select "11"
select select "8"
select select "5"
select select "8"
select select "4"
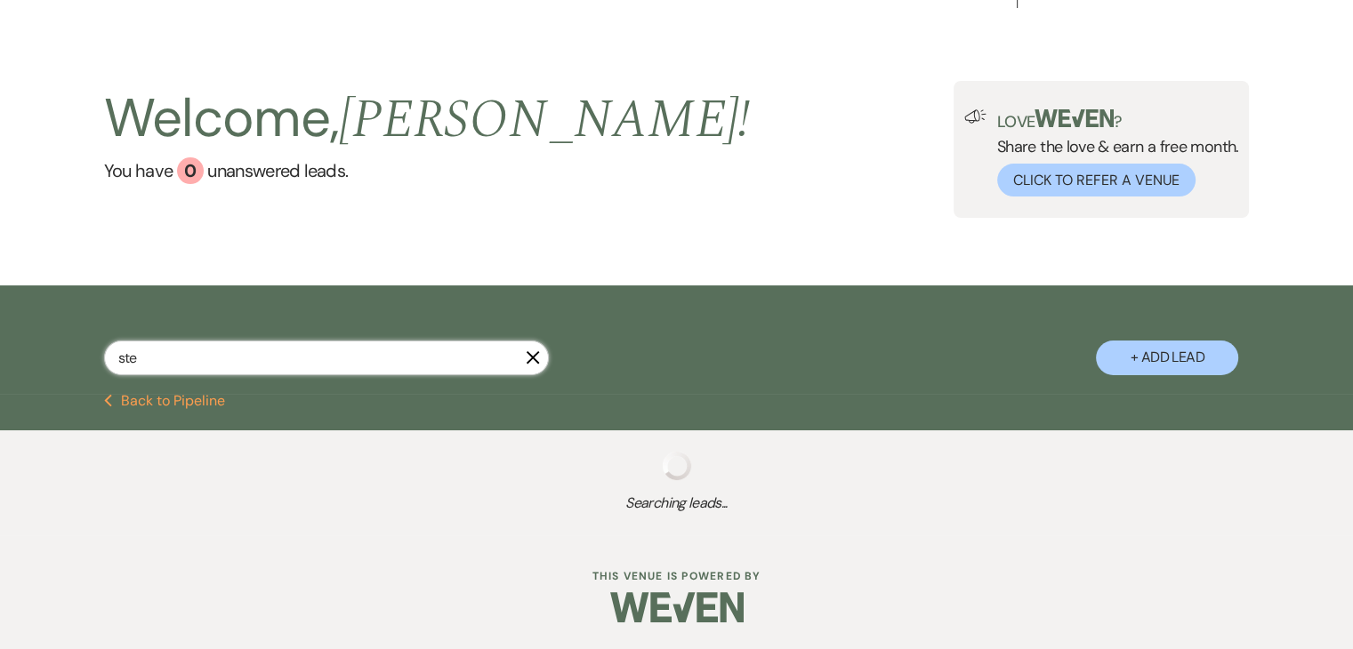
select select "8"
select select "5"
select select "8"
select select "5"
select select "8"
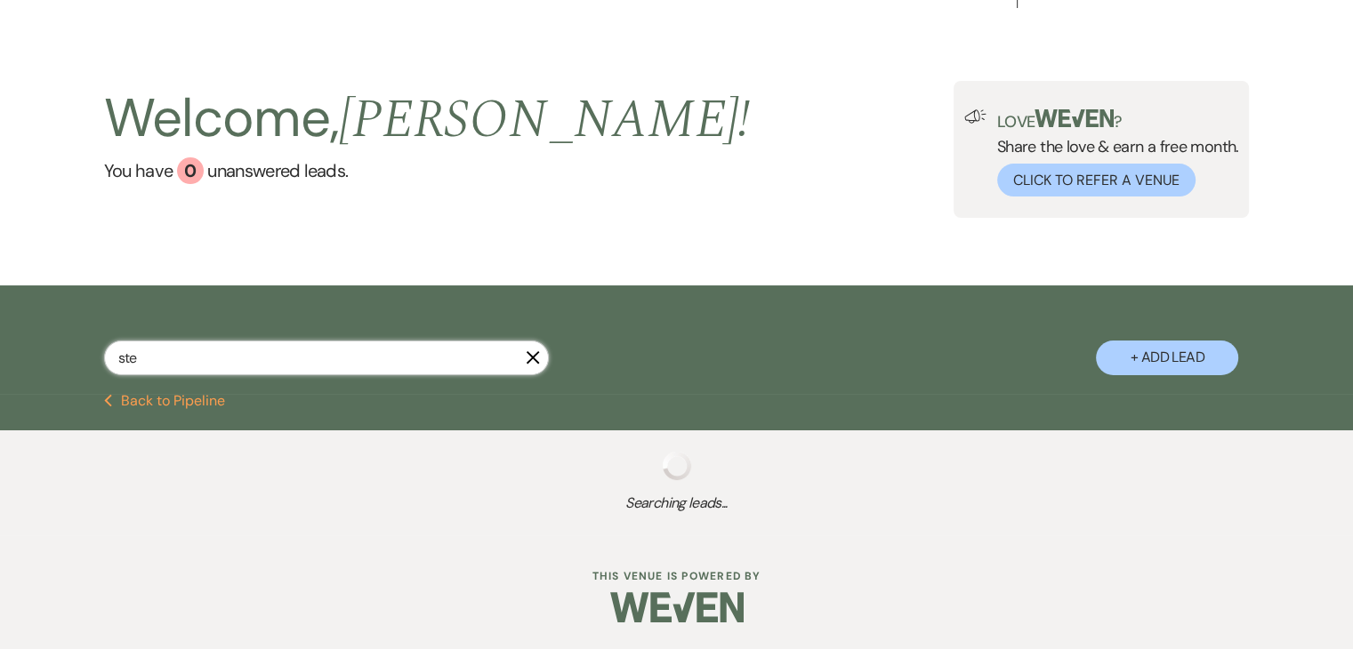
select select "5"
select select "8"
select select "11"
select select "8"
select select "5"
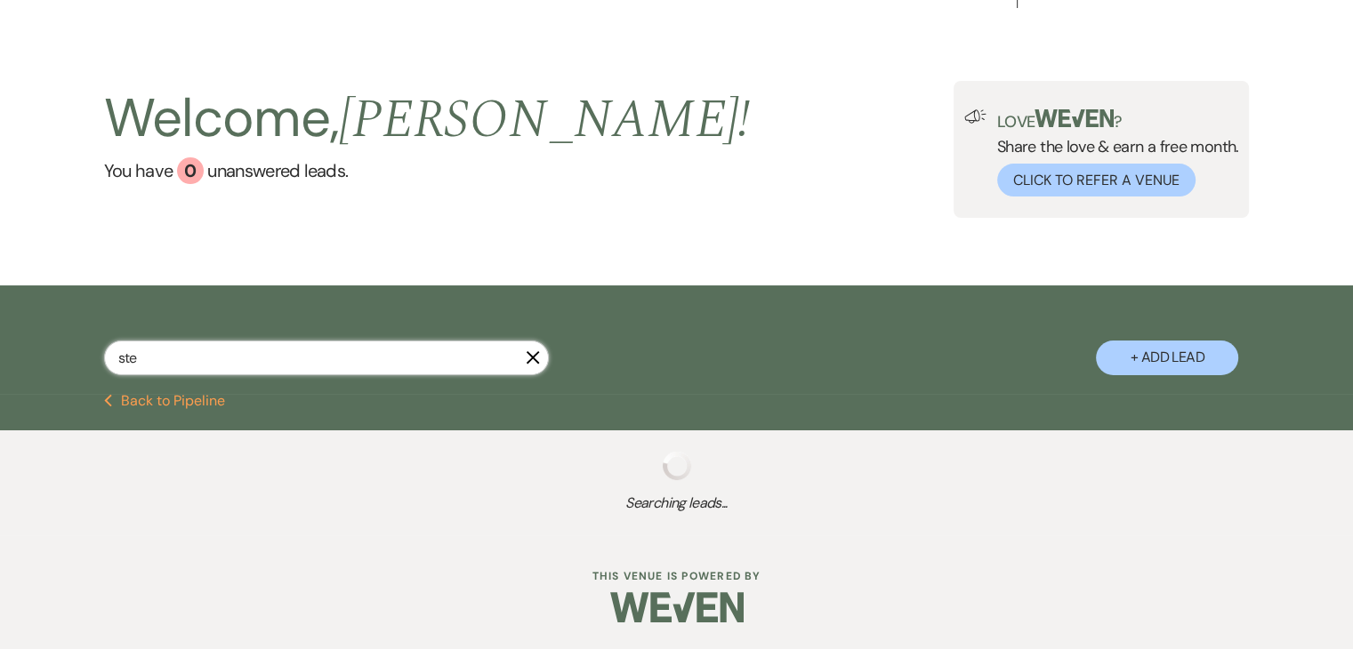
select select "8"
select select "6"
select select "8"
select select "5"
select select "8"
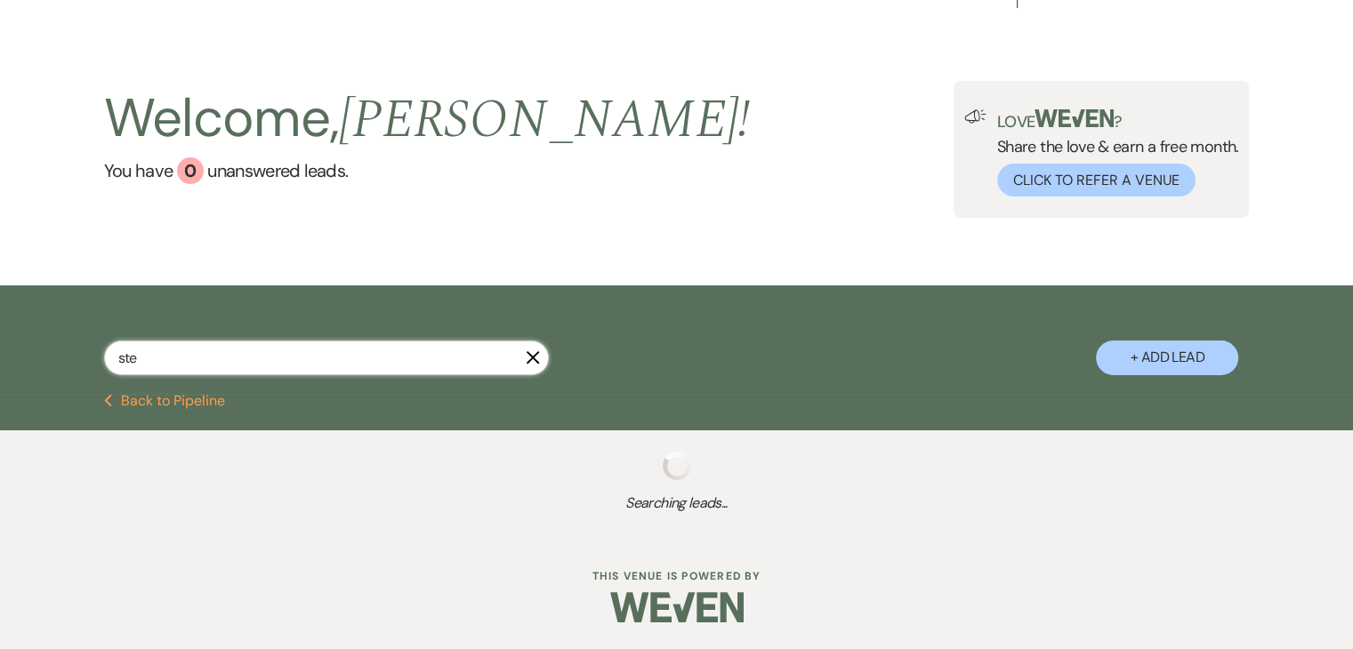
select select "5"
select select "8"
select select "6"
select select "8"
select select "7"
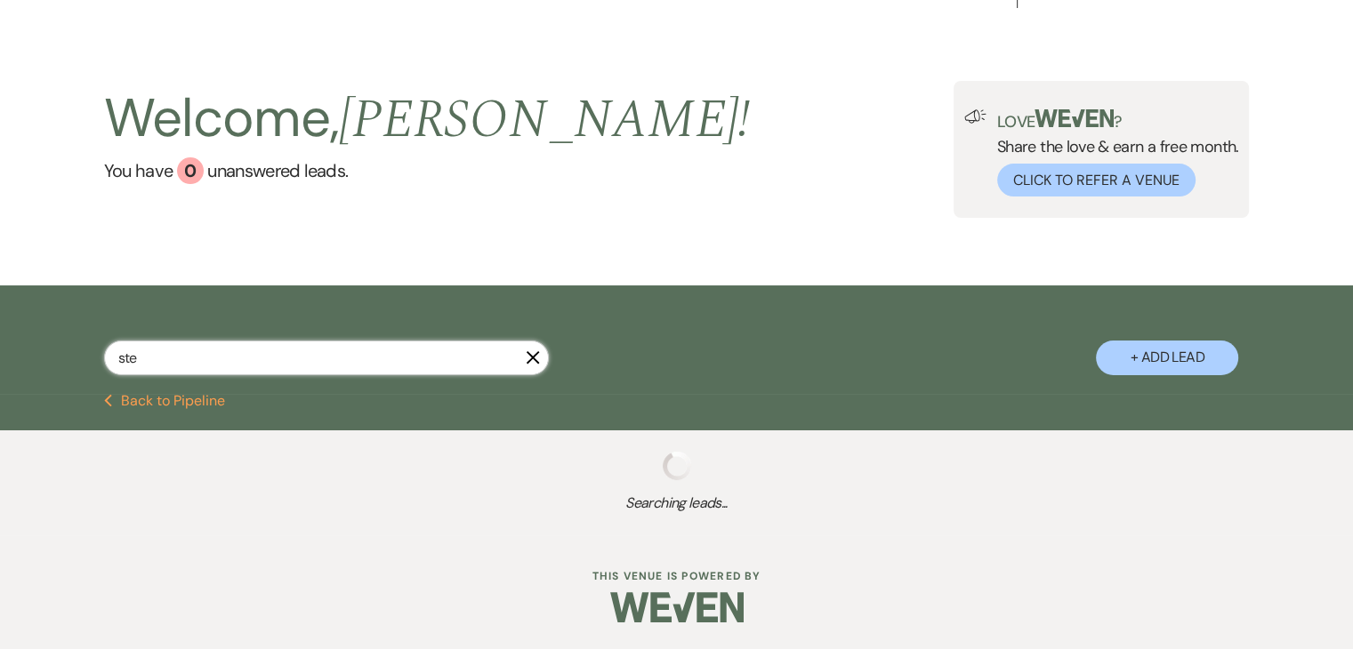
select select "8"
select select "4"
select select "8"
select select "6"
select select "8"
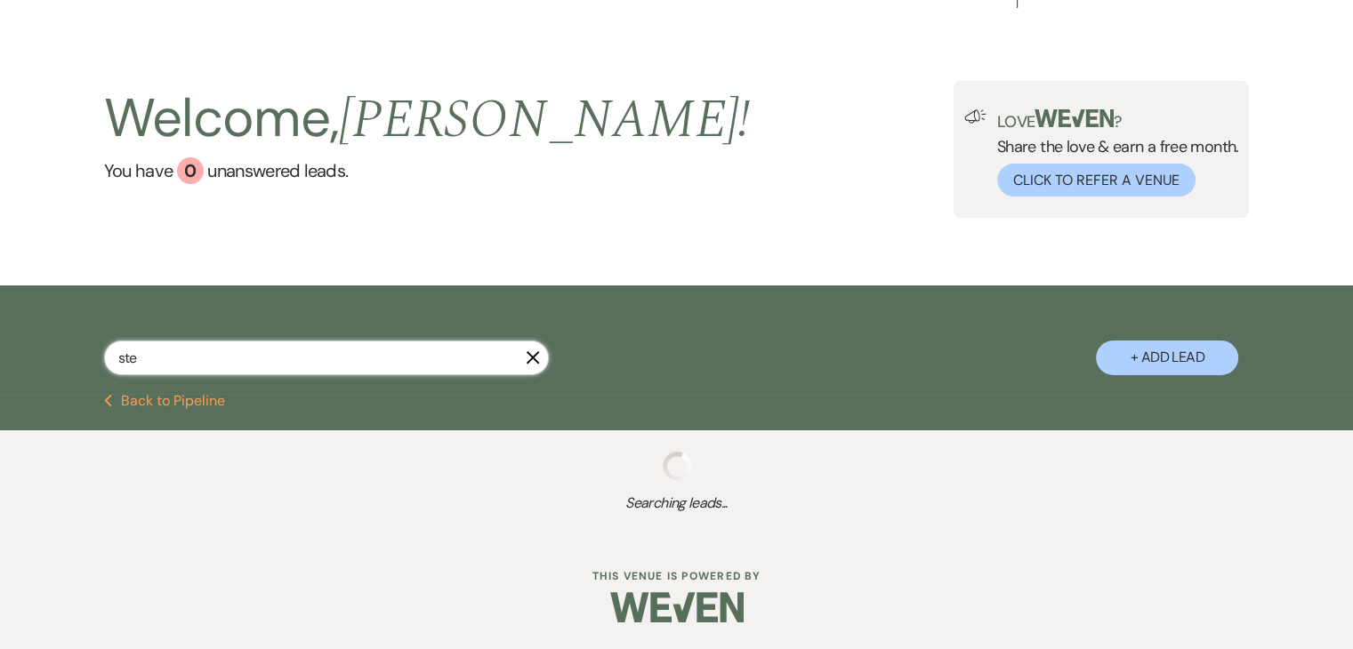
select select "5"
select select "8"
select select "6"
select select "8"
select select "5"
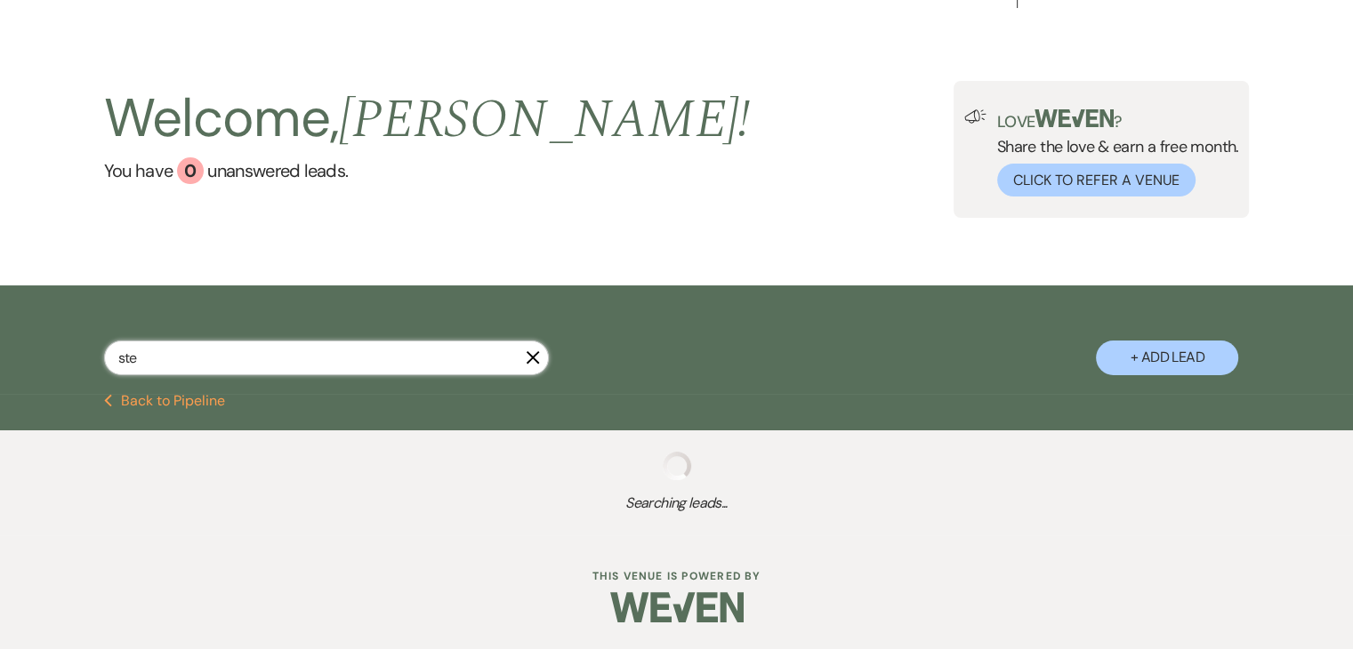
select select "8"
select select "5"
select select "8"
select select "5"
select select "8"
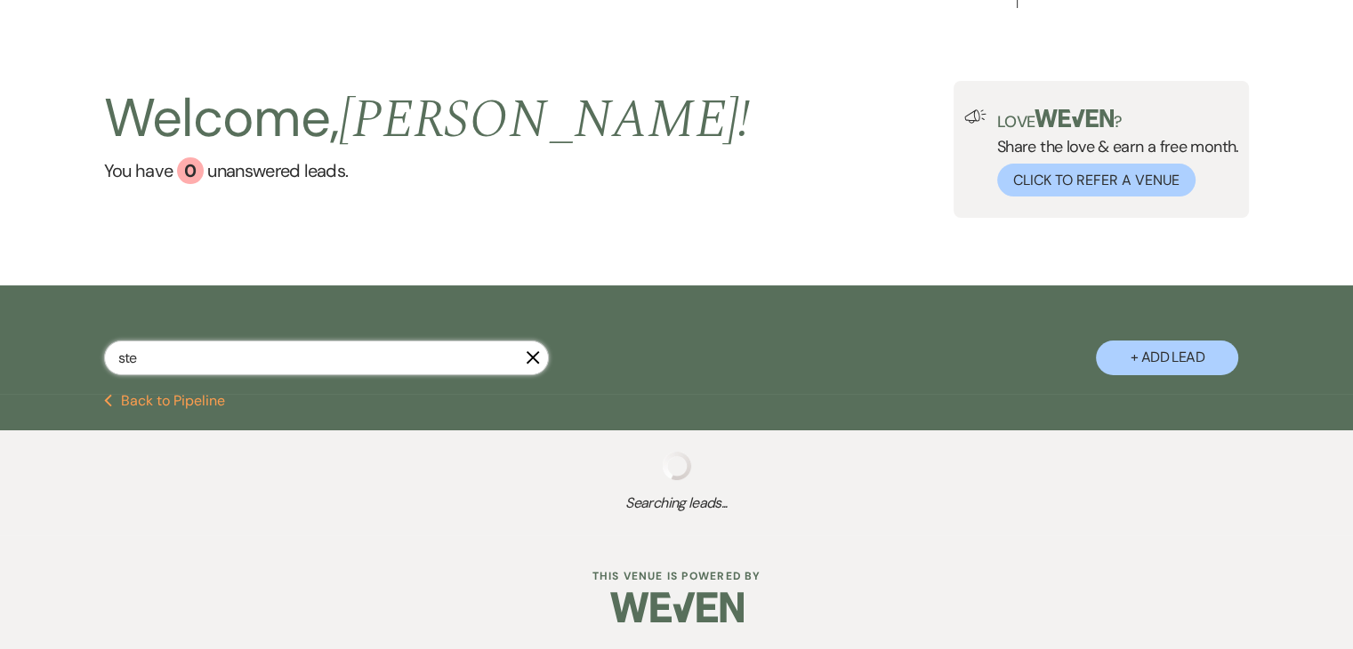
select select "5"
select select "8"
select select "5"
select select "8"
select select "5"
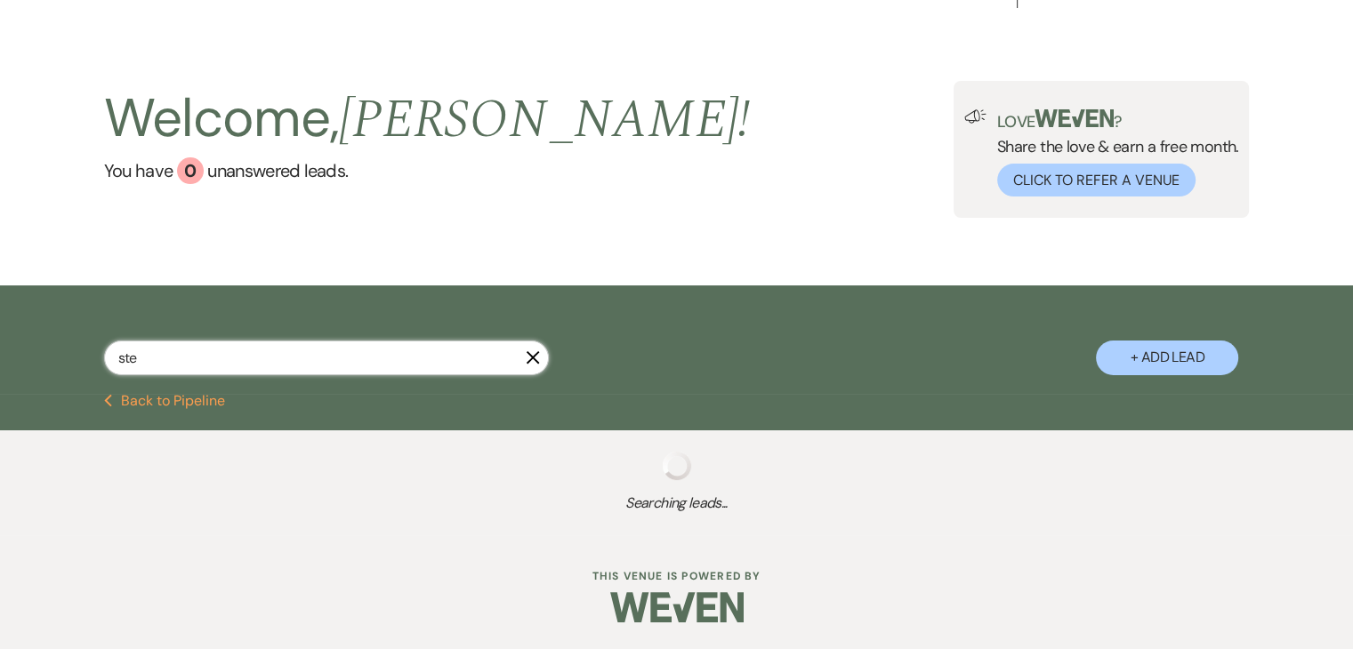
select select "8"
select select "5"
select select "8"
select select "5"
select select "8"
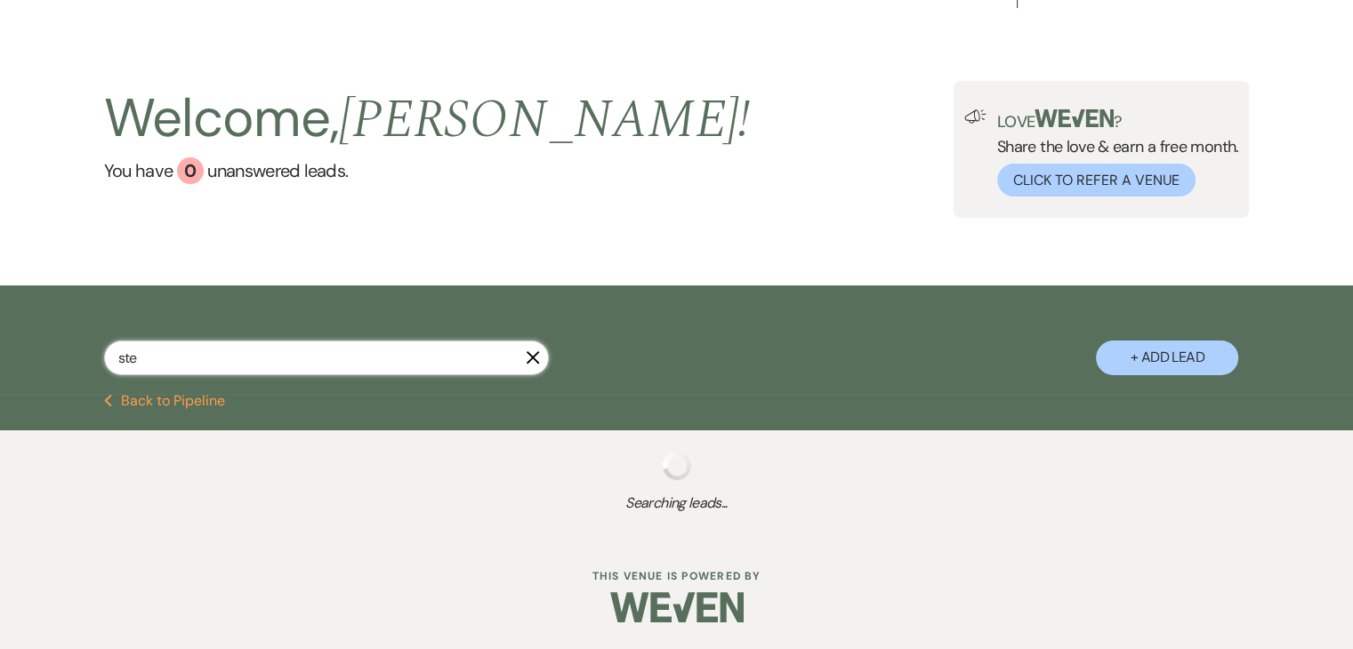
select select "5"
select select "8"
select select "5"
select select "8"
select select "5"
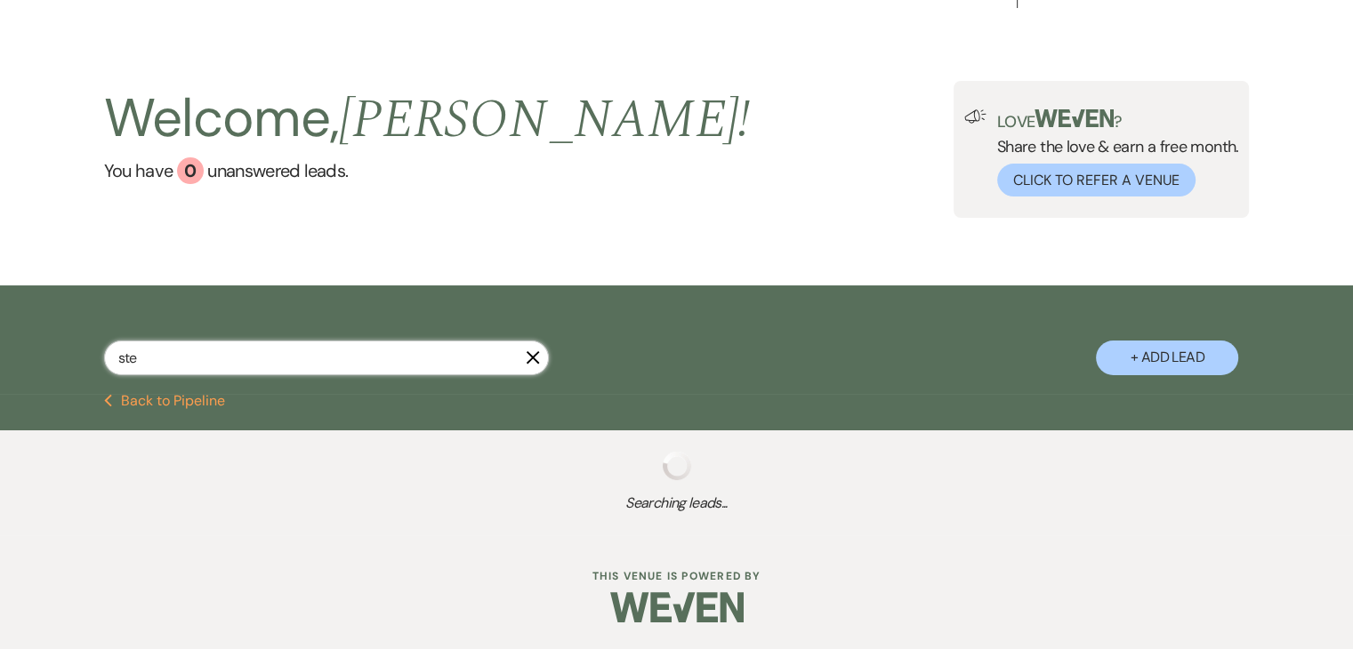
select select "8"
select select "6"
select select "8"
select select "5"
select select "8"
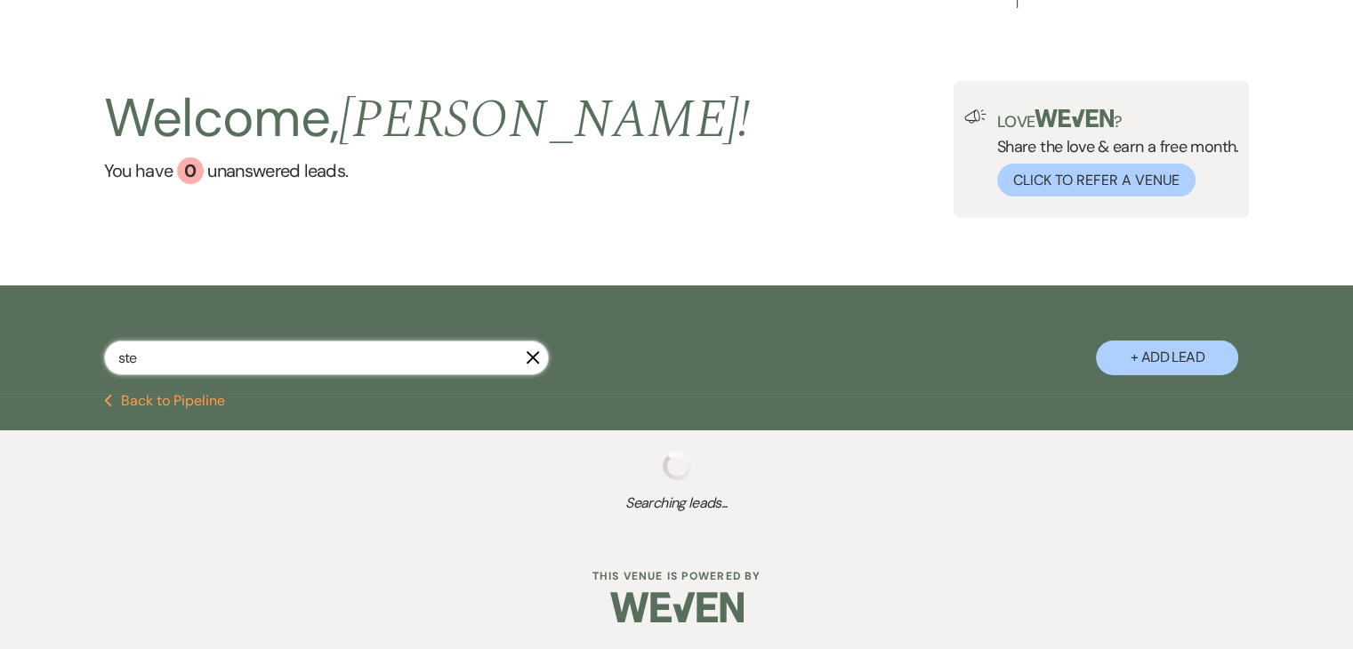
select select "5"
select select "8"
select select "11"
select select "8"
select select "5"
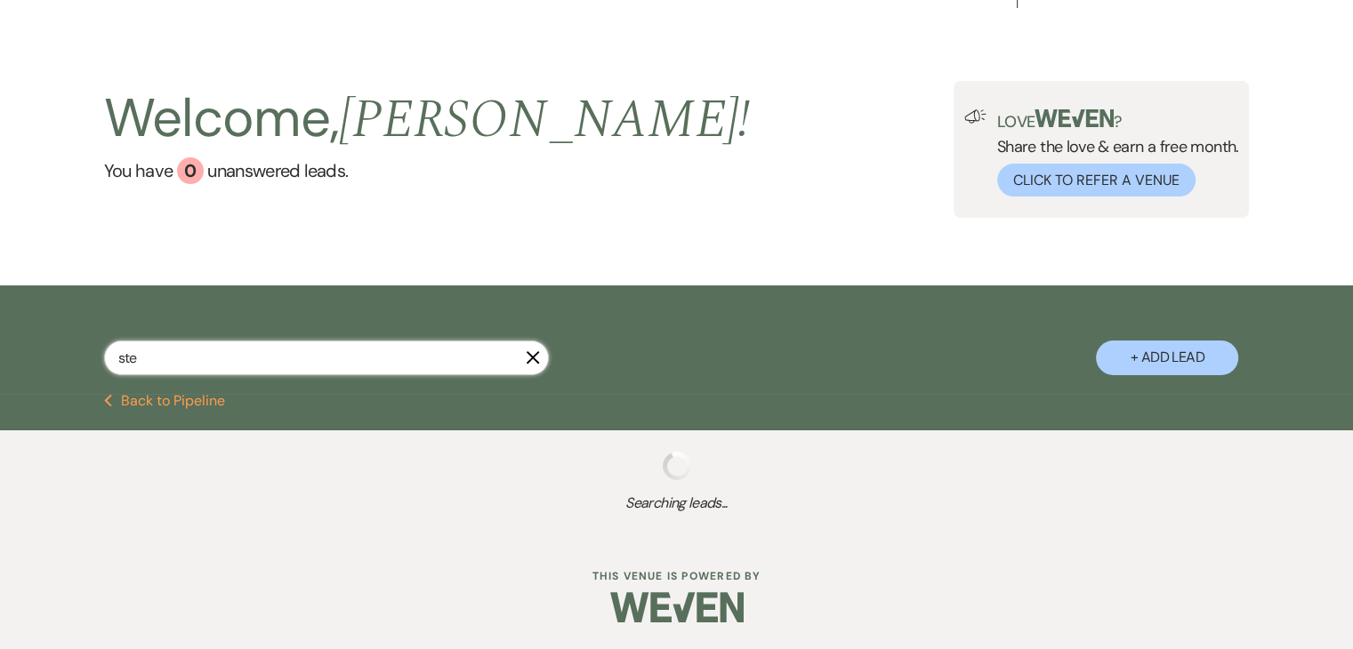
select select "8"
select select "5"
select select "8"
select select "5"
select select "8"
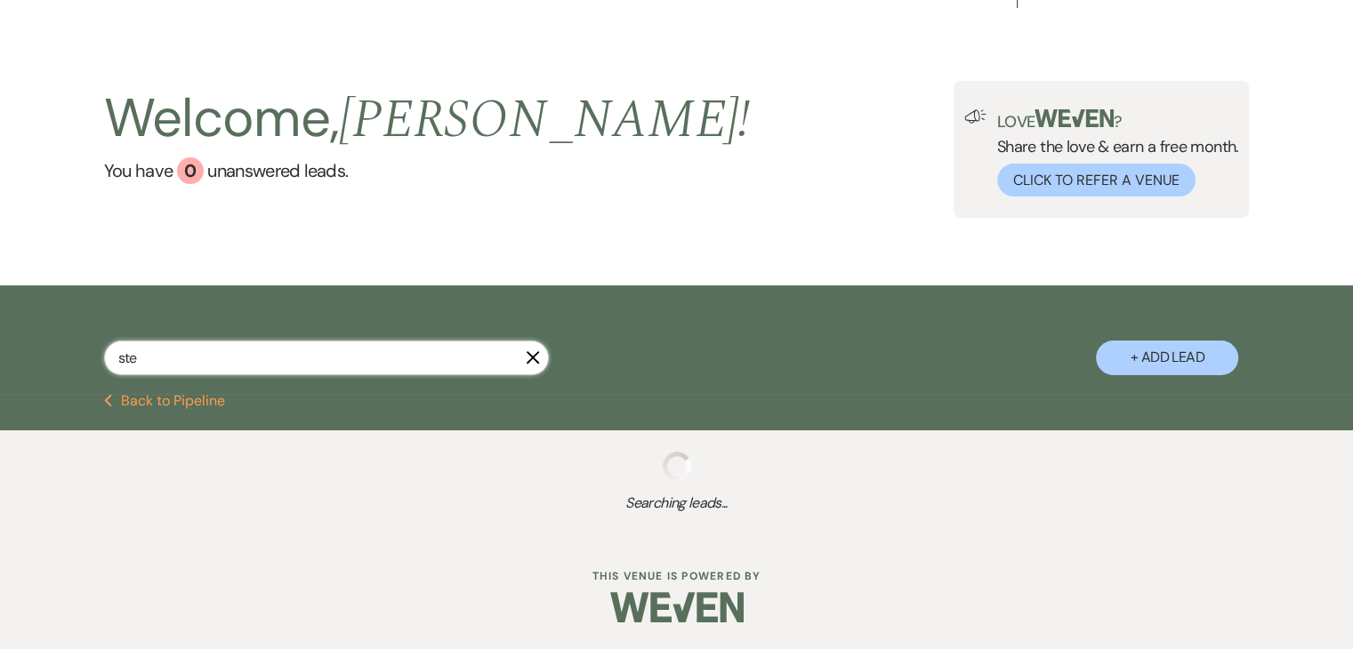
select select "5"
select select "8"
select select "4"
select select "8"
select select "5"
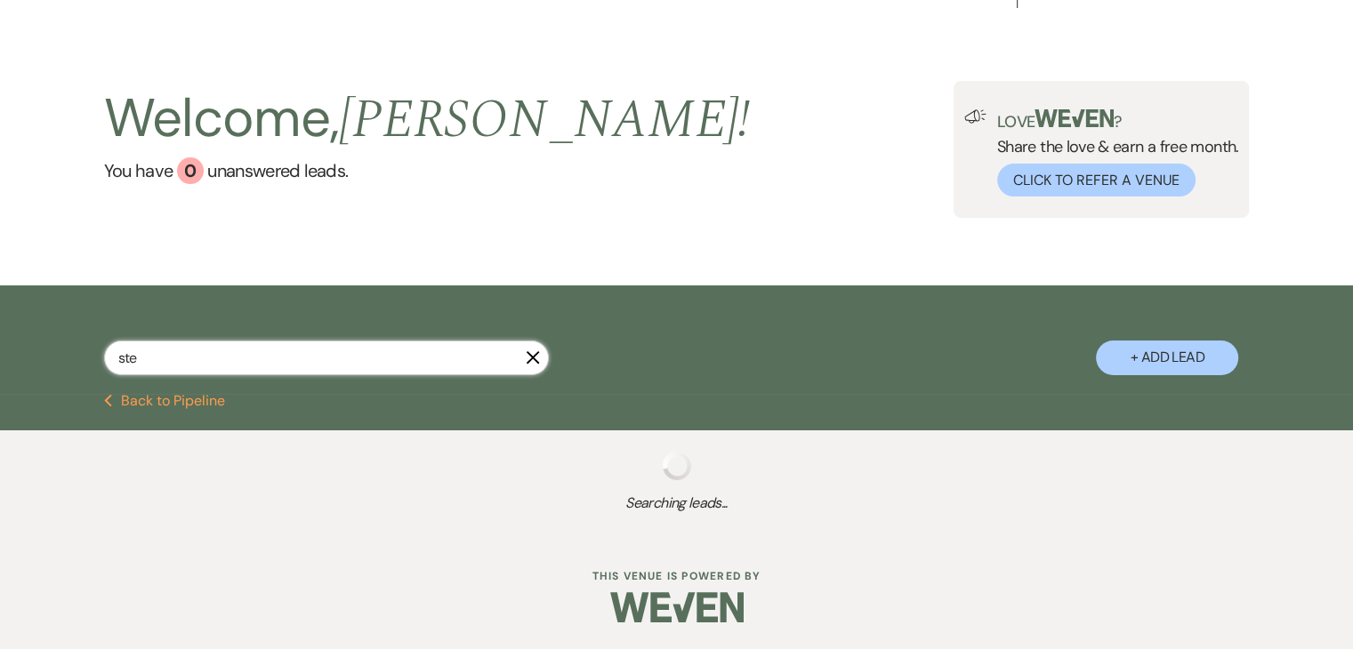
select select "8"
select select "5"
select select "8"
select select "5"
select select "8"
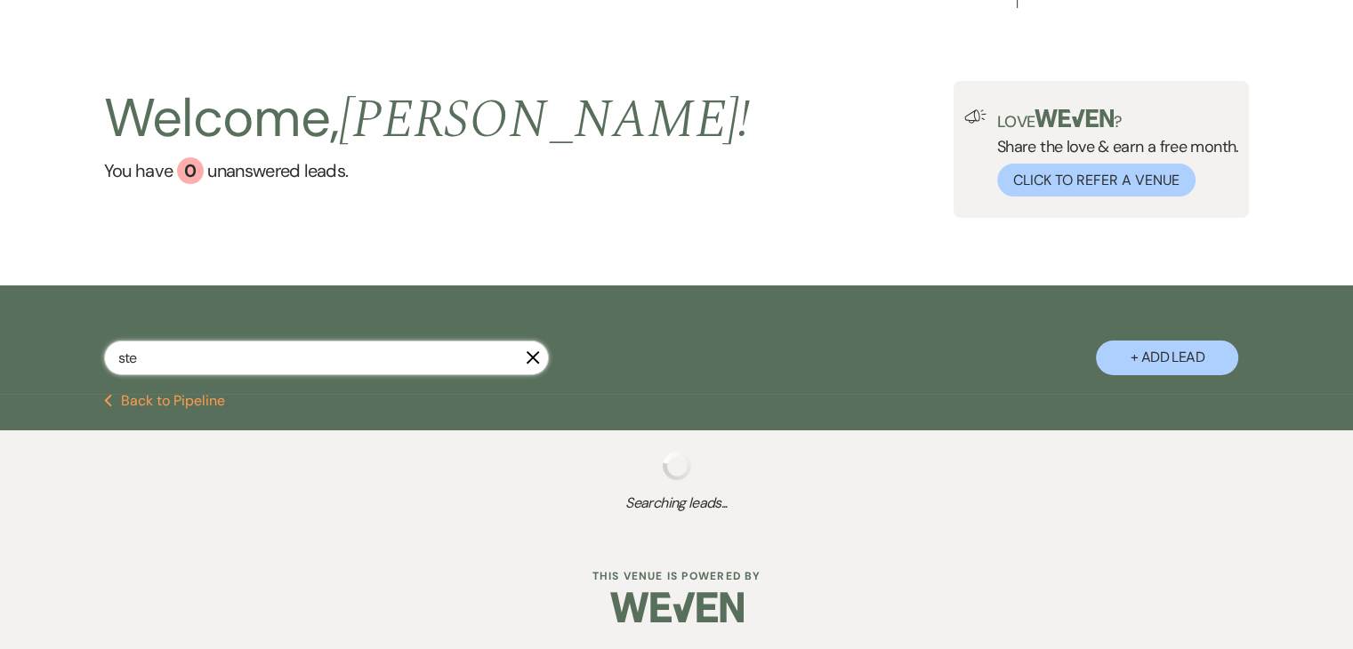
select select "6"
select select "8"
select select "5"
select select "8"
select select "5"
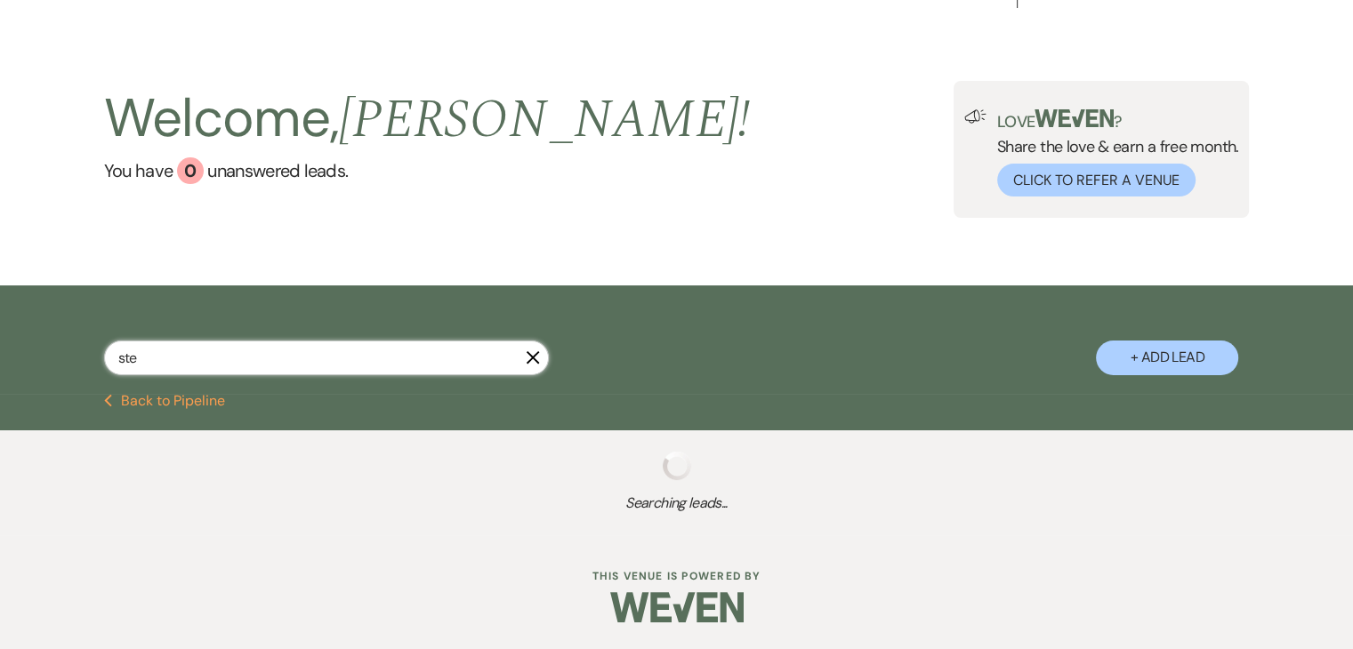
select select "8"
select select "5"
select select "8"
select select "5"
select select "8"
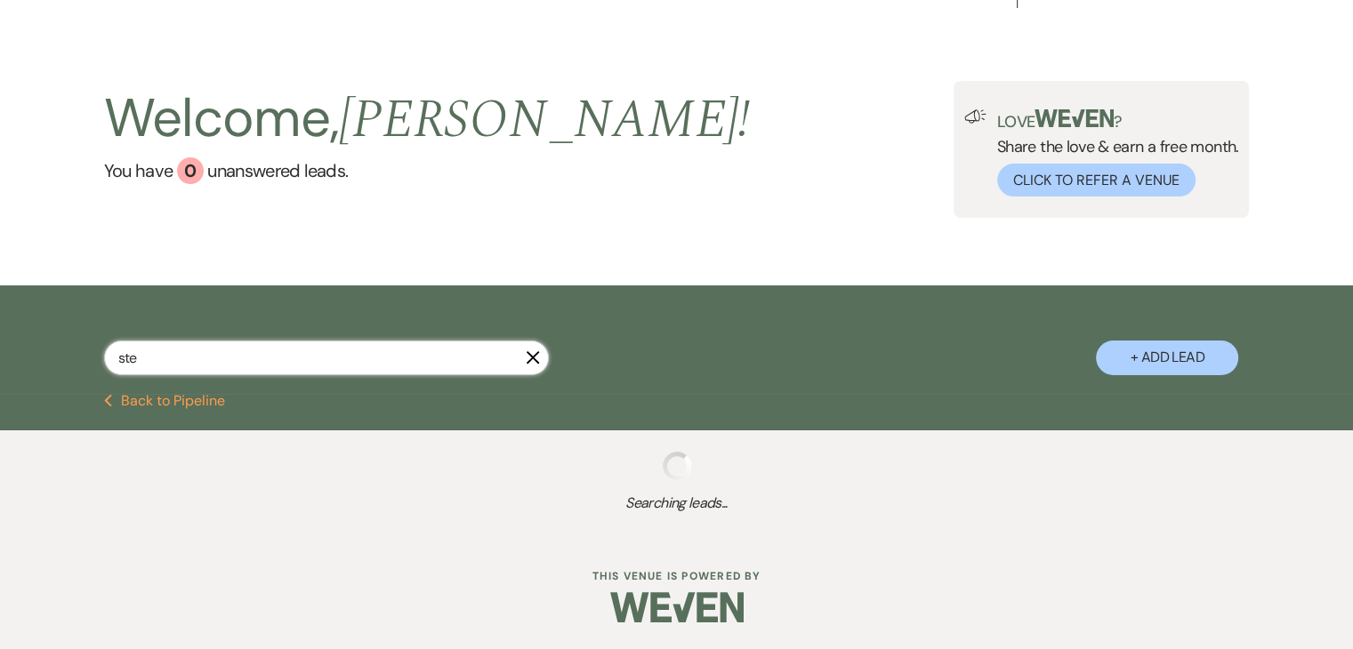
select select "5"
select select "8"
select select "2"
select select "8"
select select "6"
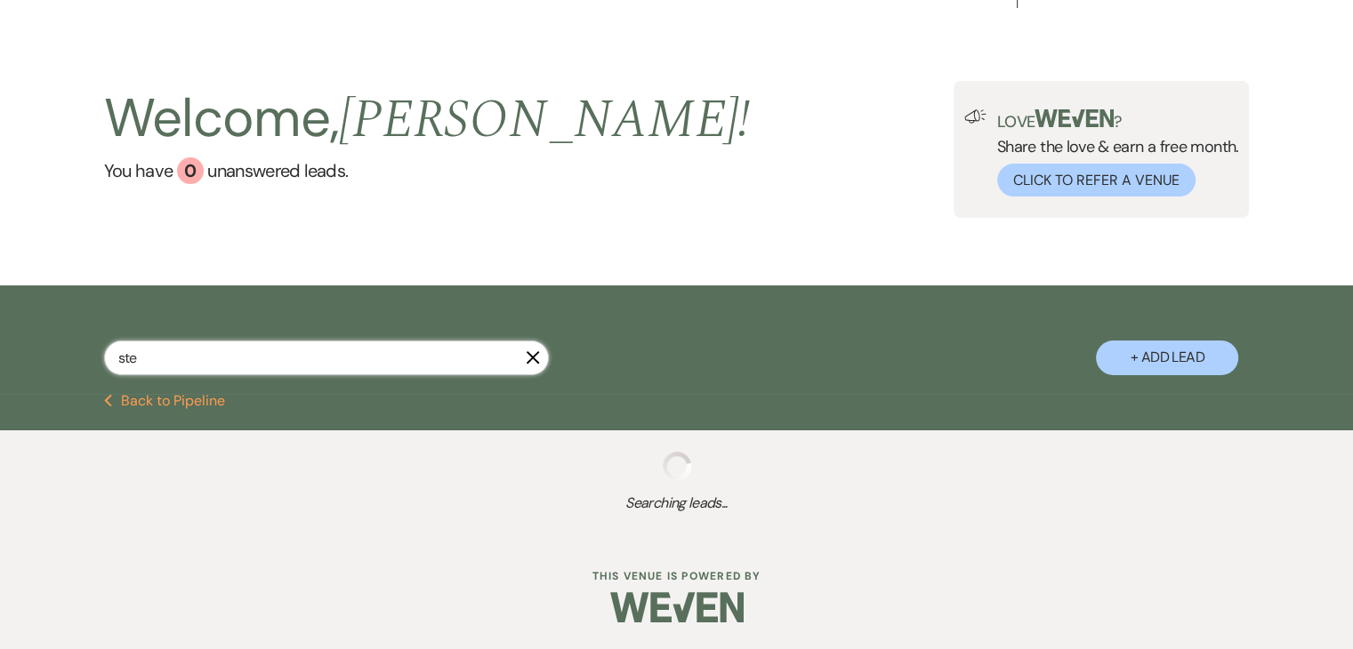
select select "8"
select select "5"
select select "8"
select select "5"
select select "8"
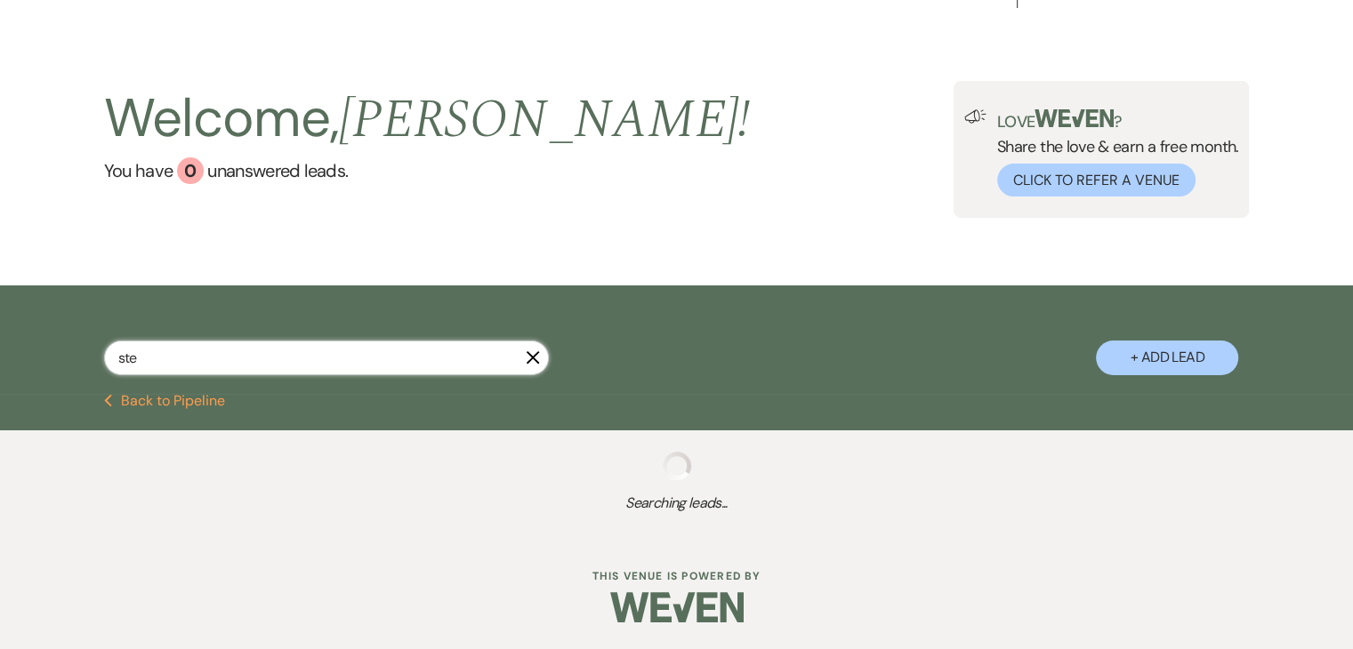
select select "7"
select select "8"
select select "5"
select select "8"
select select "1"
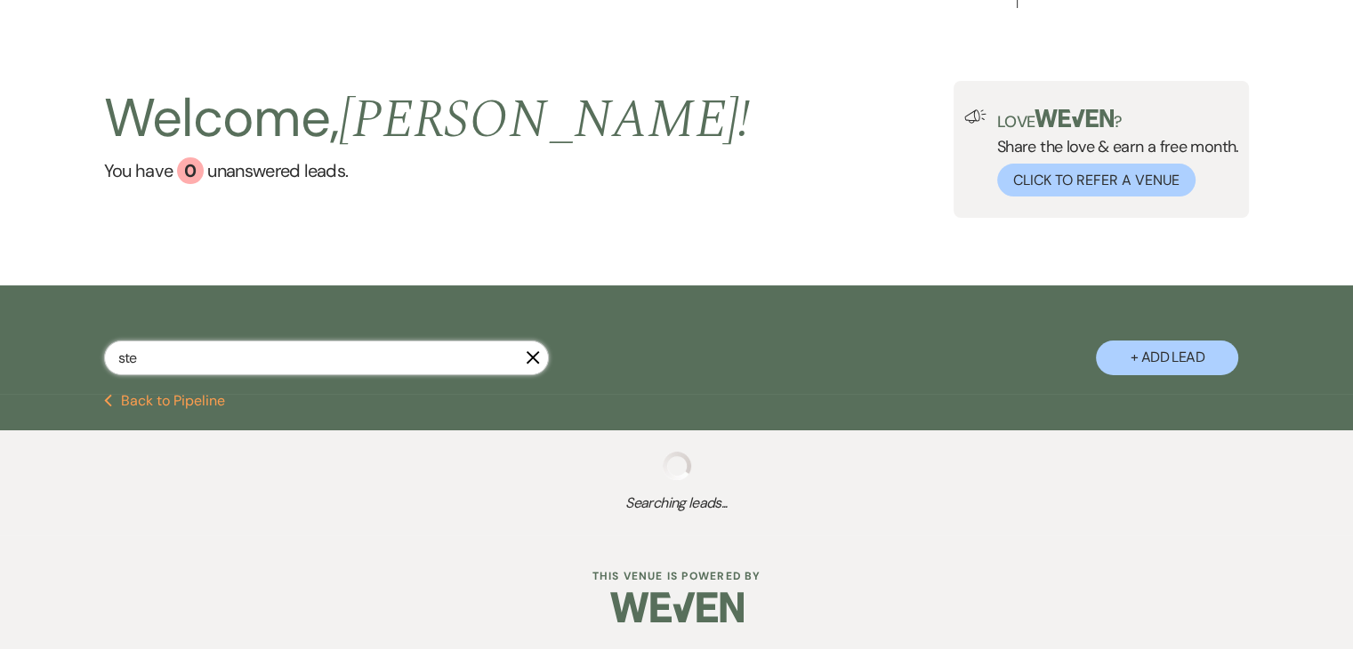
select select "8"
select select "5"
select select "8"
select select "11"
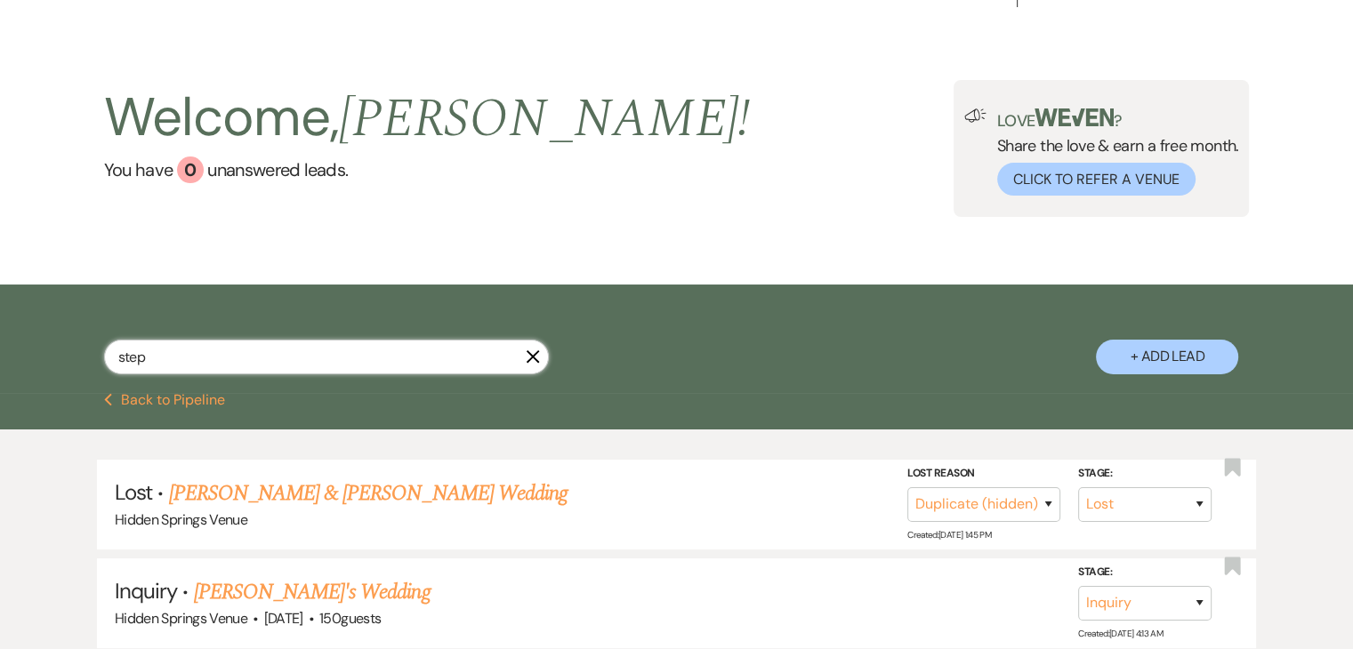
scroll to position [333, 0]
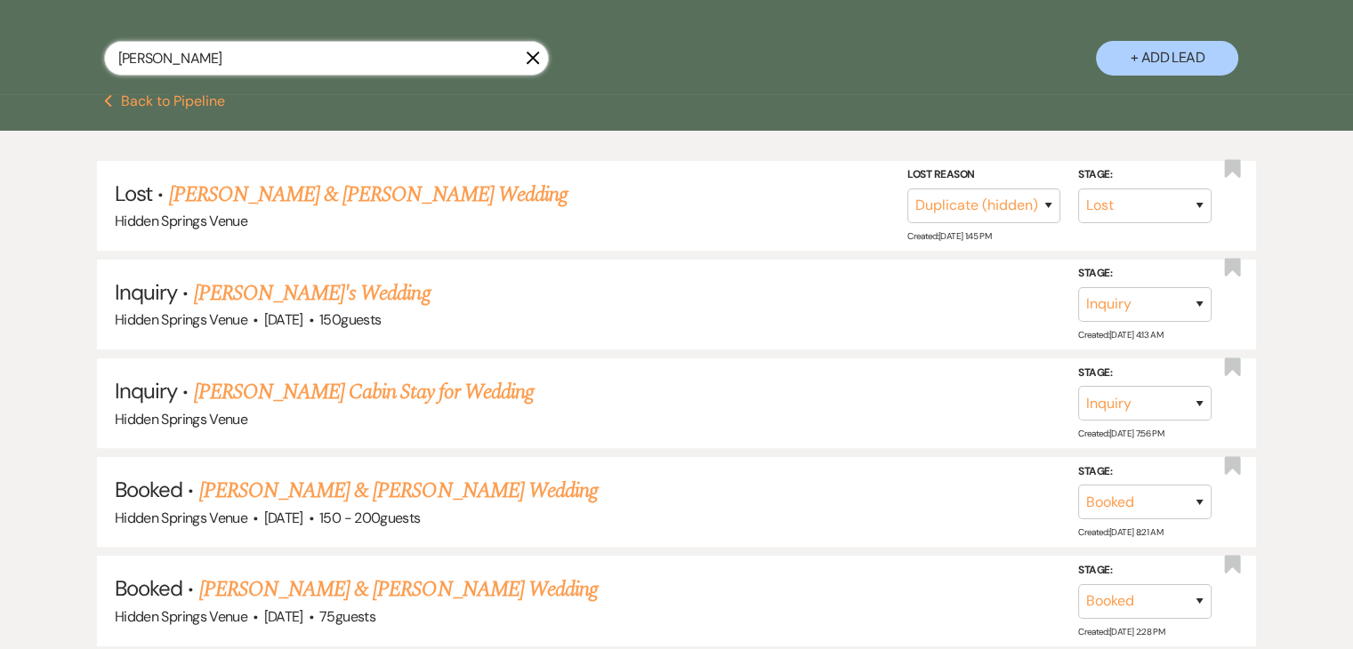
type input "[PERSON_NAME]"
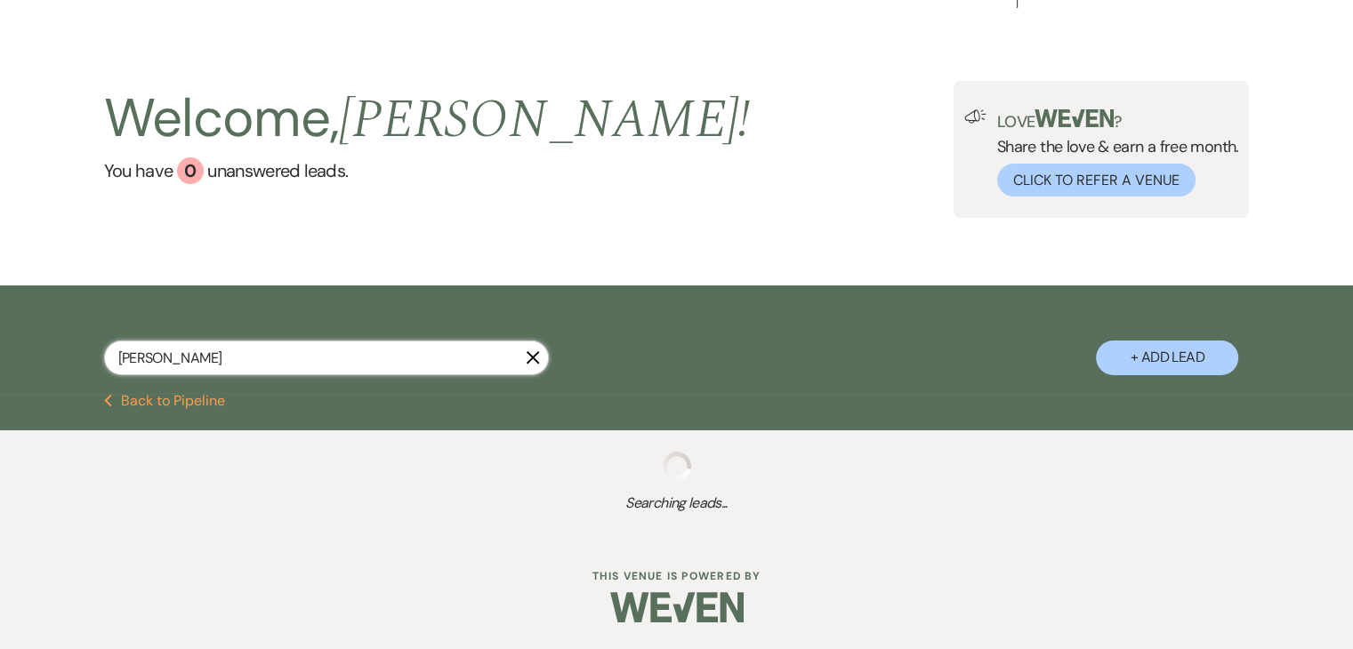
scroll to position [78, 0]
select select "5"
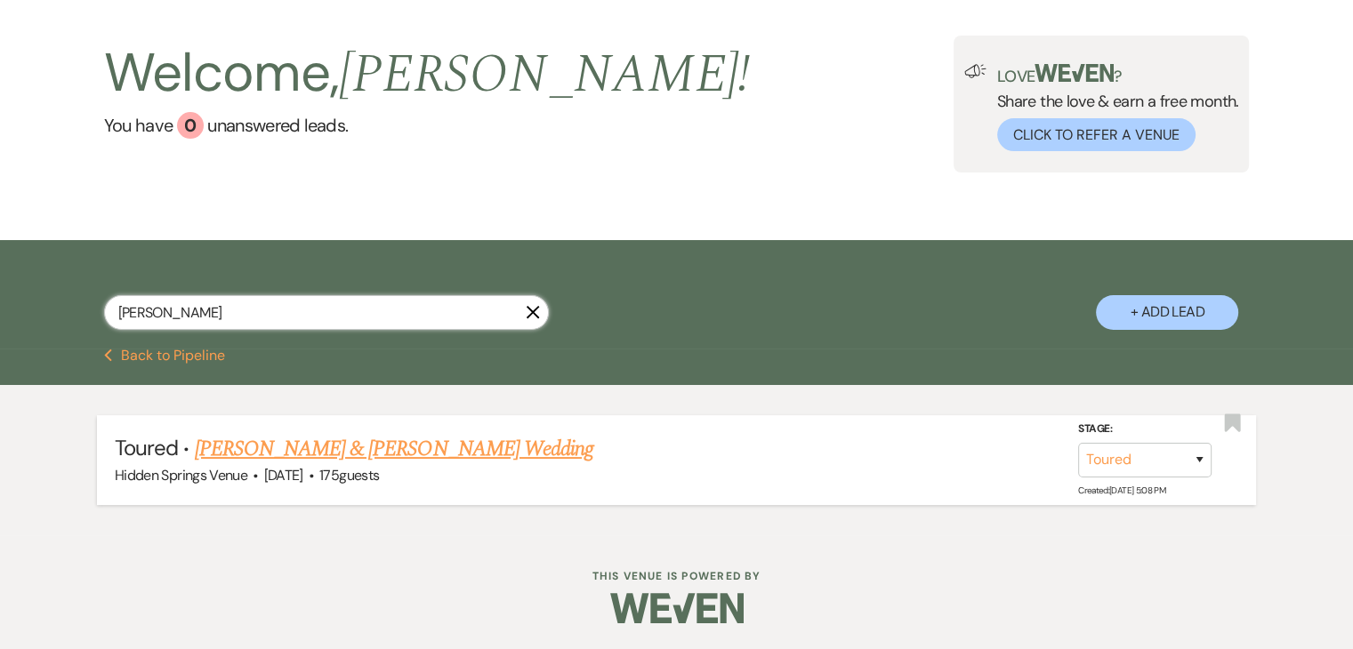
type input "[PERSON_NAME]"
click at [412, 464] on div "Hidden Springs Venue · [DATE] · 175 guests" at bounding box center [677, 475] width 1124 height 23
click at [406, 454] on link "[PERSON_NAME] & [PERSON_NAME] Wedding" at bounding box center [394, 449] width 399 height 32
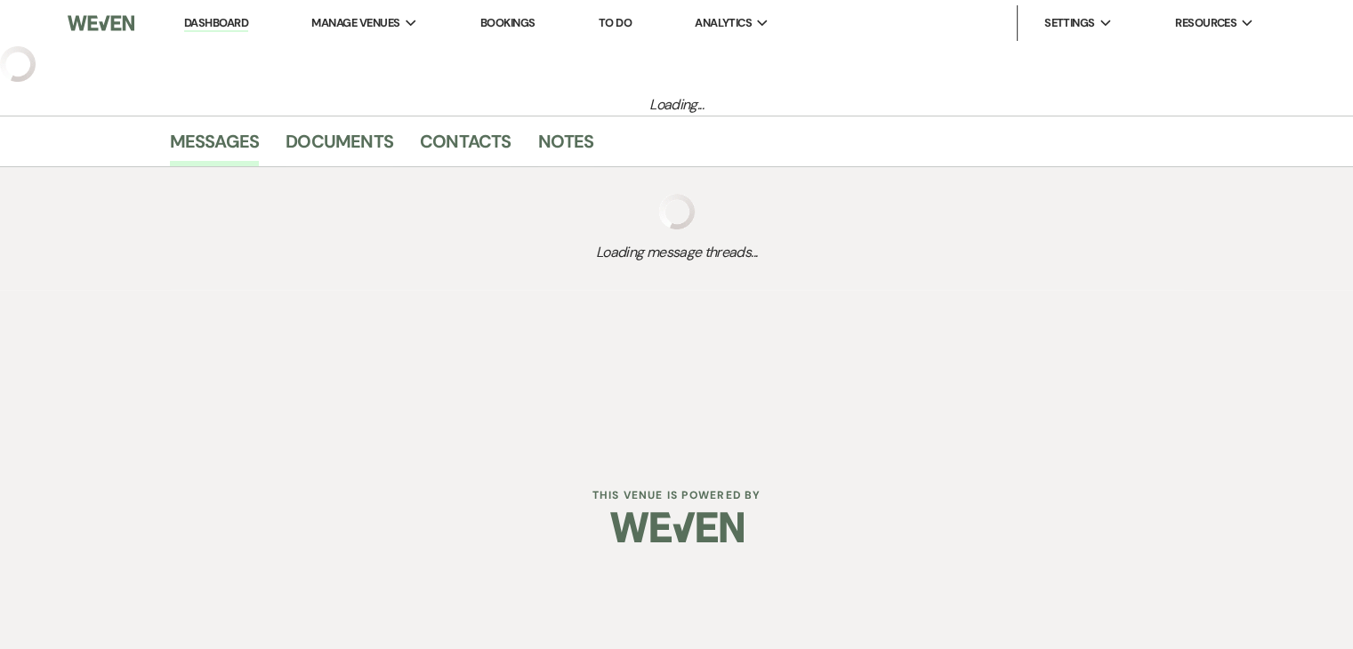
select select "5"
